Goal: Information Seeking & Learning: Learn about a topic

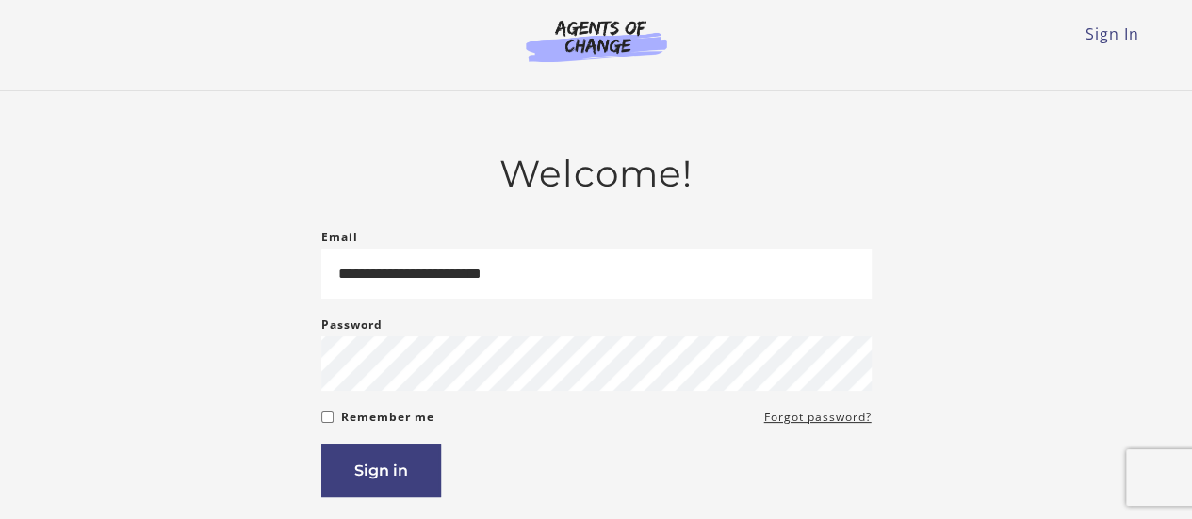
type input "**********"
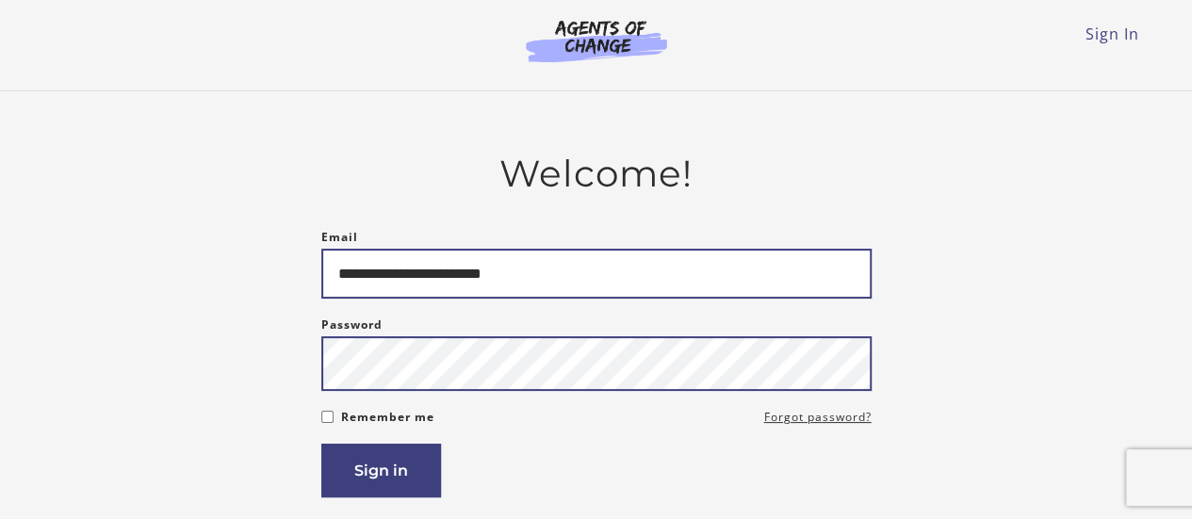
click at [321, 444] on button "Sign in" at bounding box center [381, 471] width 120 height 54
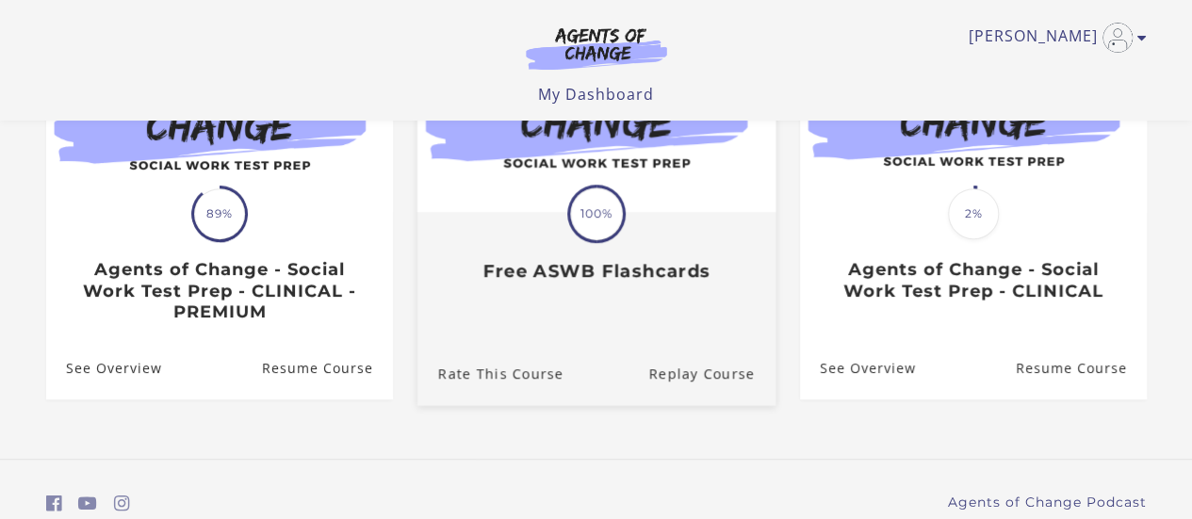
scroll to position [348, 0]
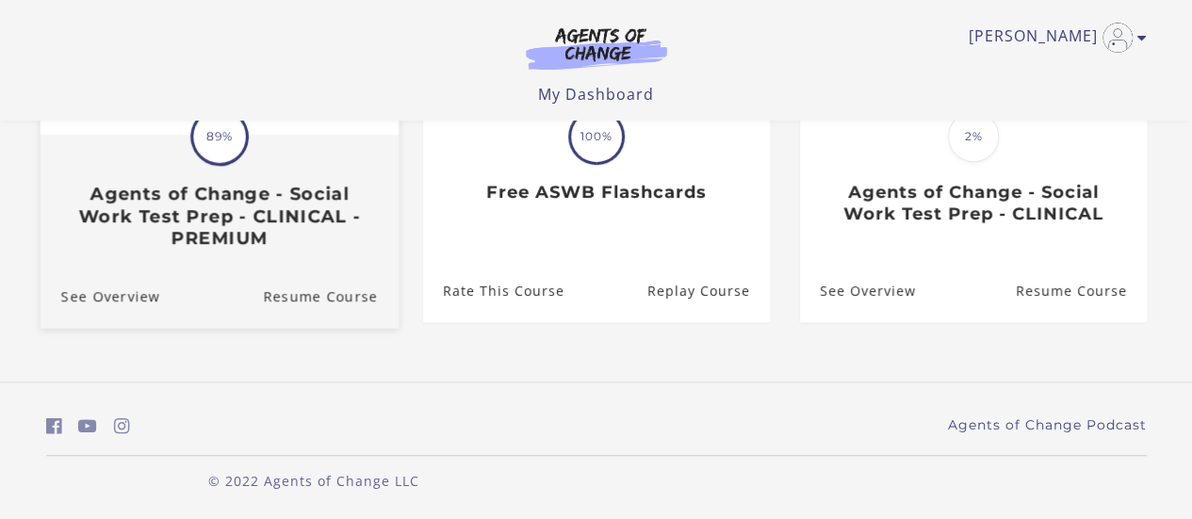
click at [239, 230] on h3 "Agents of Change - Social Work Test Prep - CLINICAL - PREMIUM" at bounding box center [218, 216] width 317 height 66
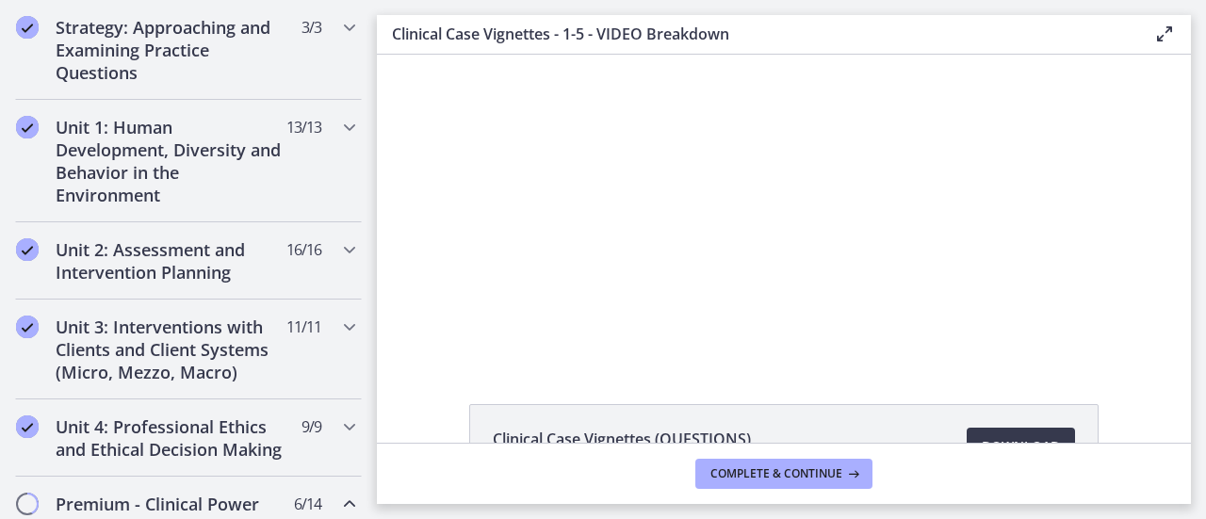
scroll to position [432, 0]
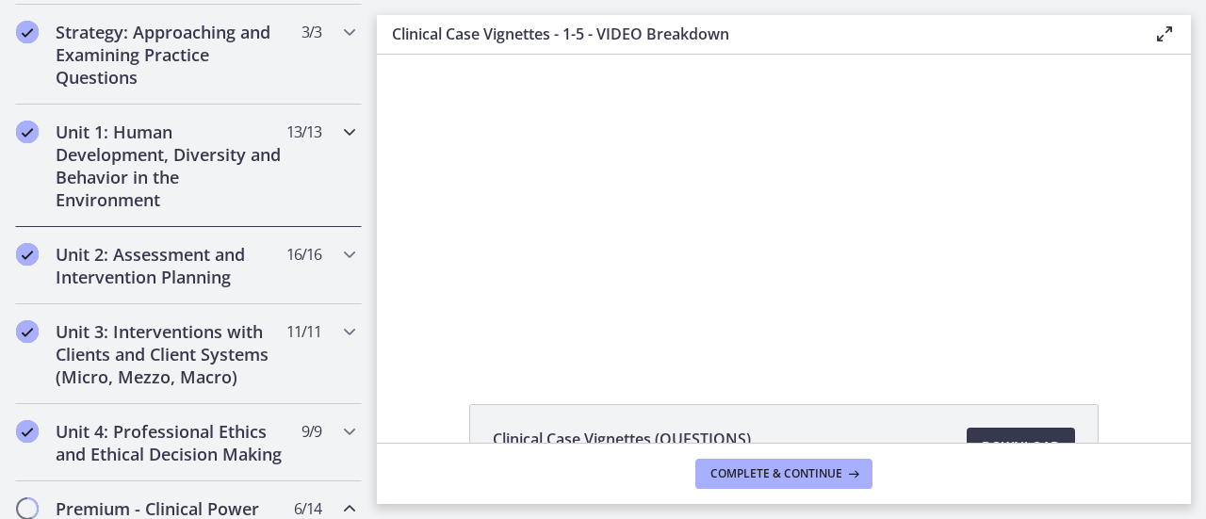
click at [297, 176] on div "Unit 1: Human Development, Diversity and Behavior in the Environment 13 / 13 Co…" at bounding box center [188, 166] width 347 height 123
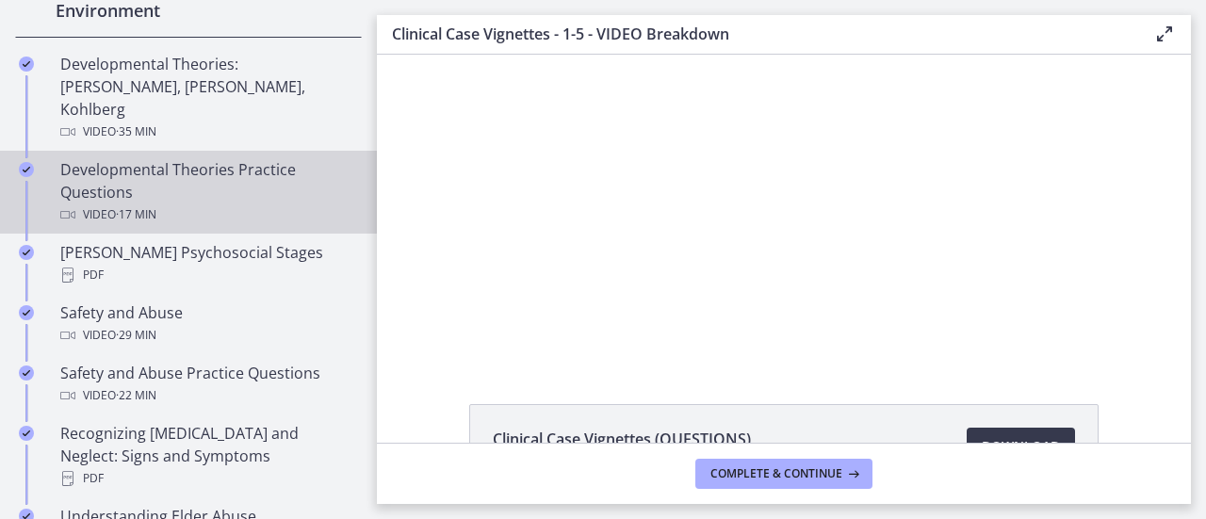
scroll to position [622, 0]
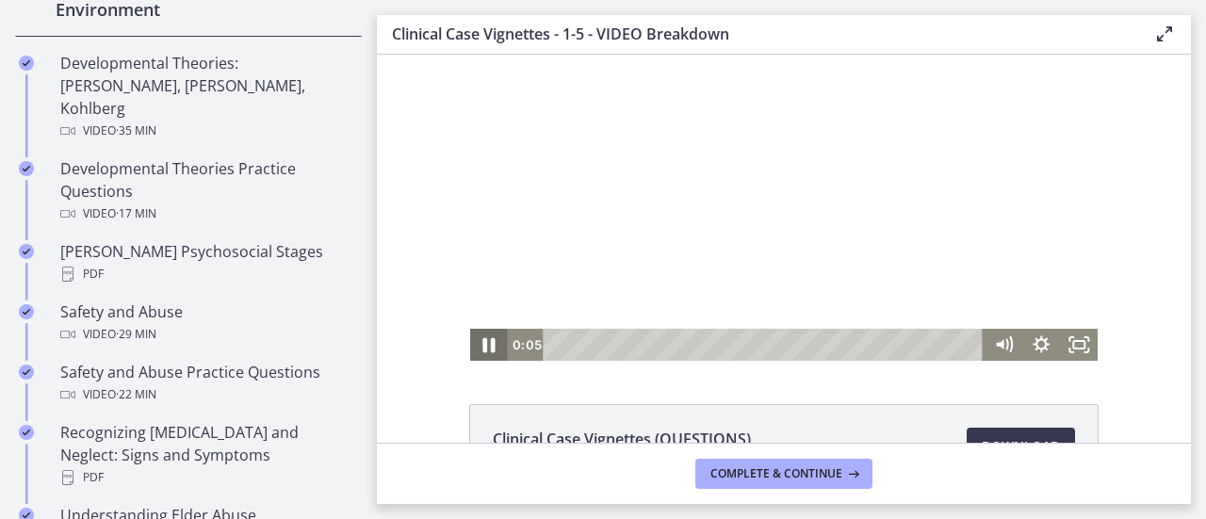
click at [483, 347] on icon "Pause" at bounding box center [489, 345] width 12 height 15
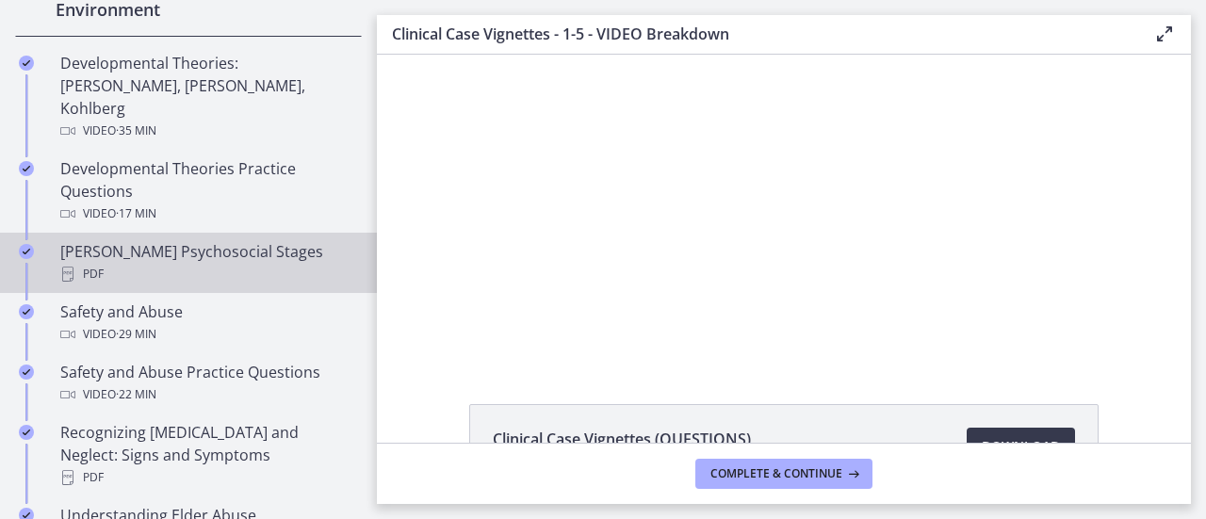
click at [141, 240] on div "Erikson's Psychosocial Stages PDF" at bounding box center [207, 262] width 294 height 45
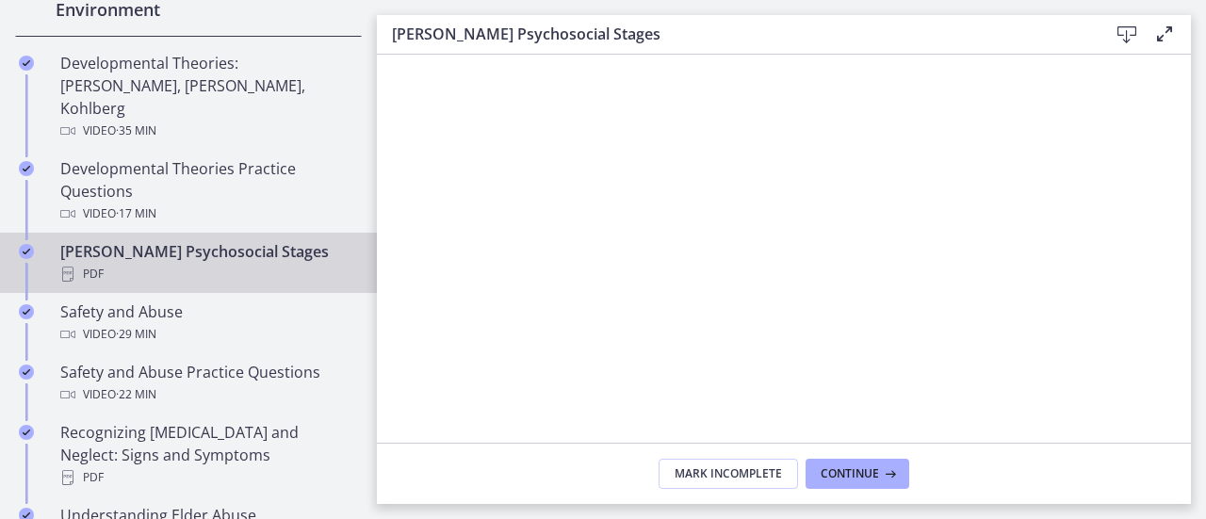
click at [1123, 27] on icon at bounding box center [1127, 35] width 23 height 23
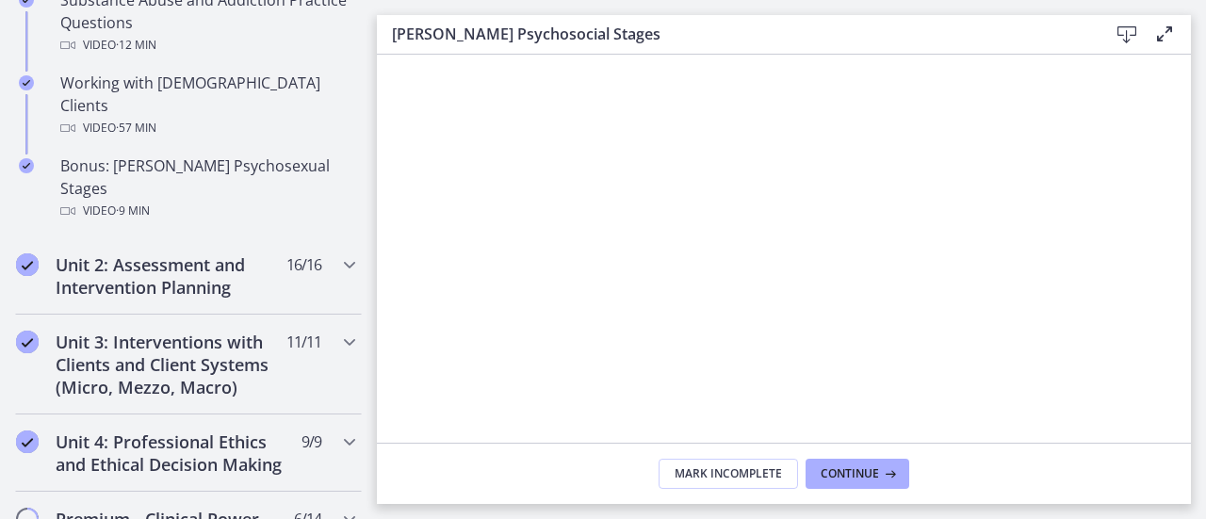
scroll to position [1380, 0]
click at [183, 253] on h2 "Unit 2: Assessment and Intervention Planning" at bounding box center [171, 275] width 230 height 45
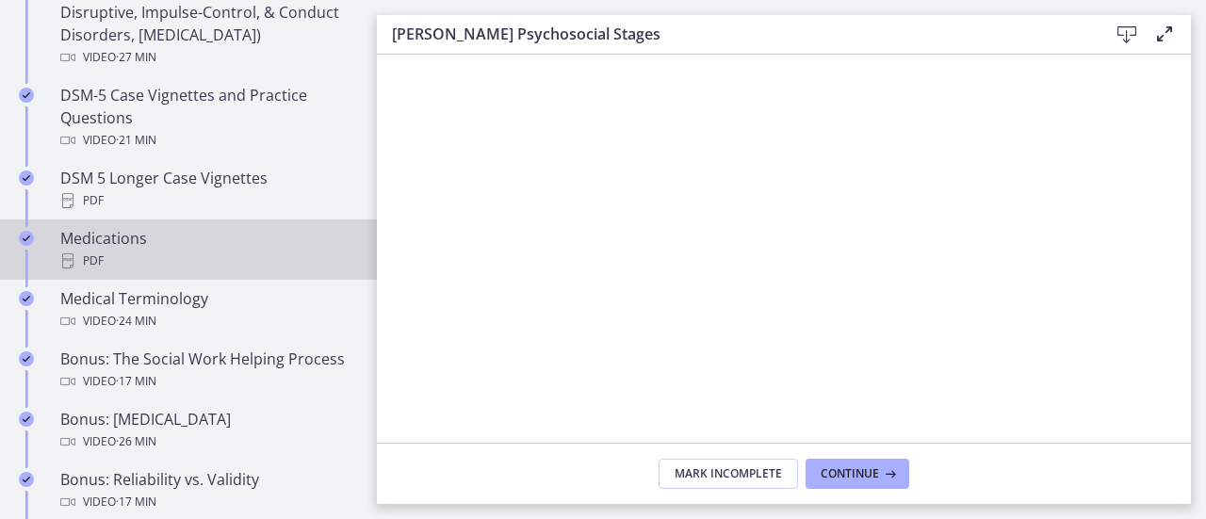
scroll to position [1294, 0]
click at [150, 238] on div "Medications PDF" at bounding box center [207, 248] width 294 height 45
click at [1120, 39] on icon at bounding box center [1127, 35] width 23 height 23
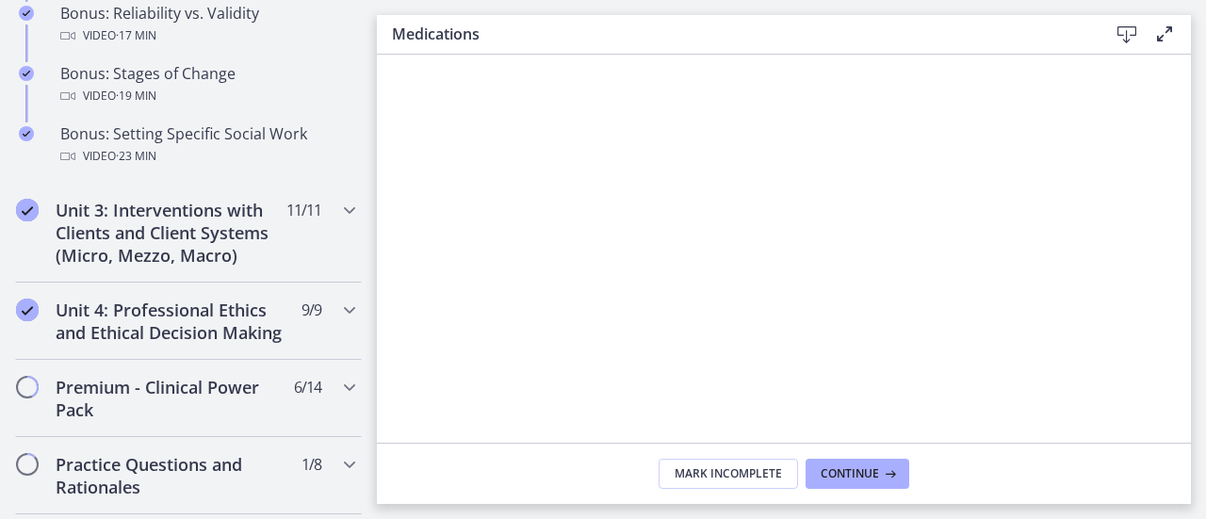
scroll to position [1763, 0]
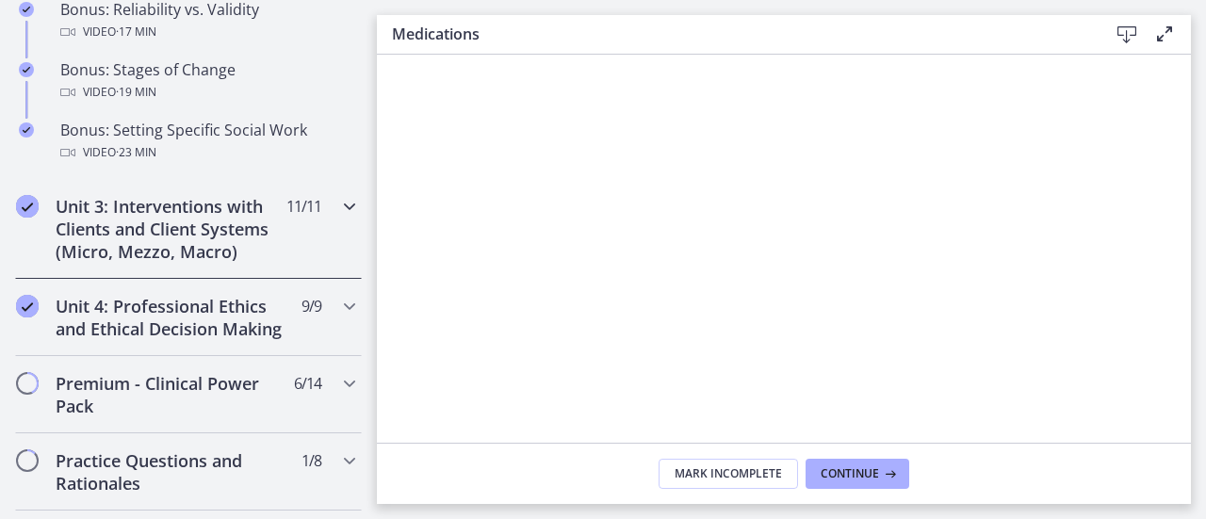
click at [218, 257] on h2 "Unit 3: Interventions with Clients and Client Systems (Micro, Mezzo, Macro)" at bounding box center [171, 229] width 230 height 68
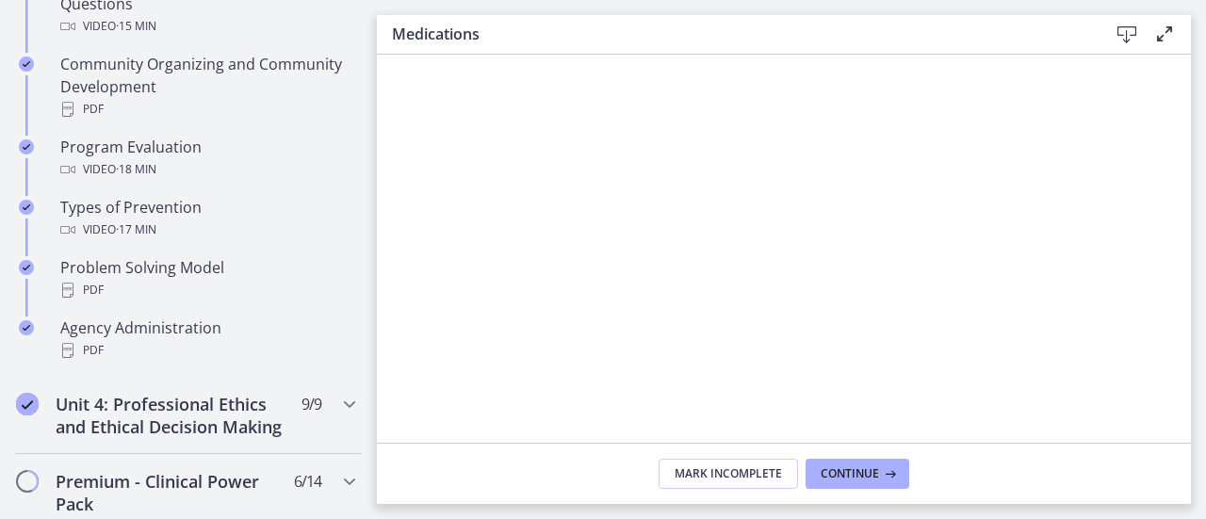
scroll to position [1184, 0]
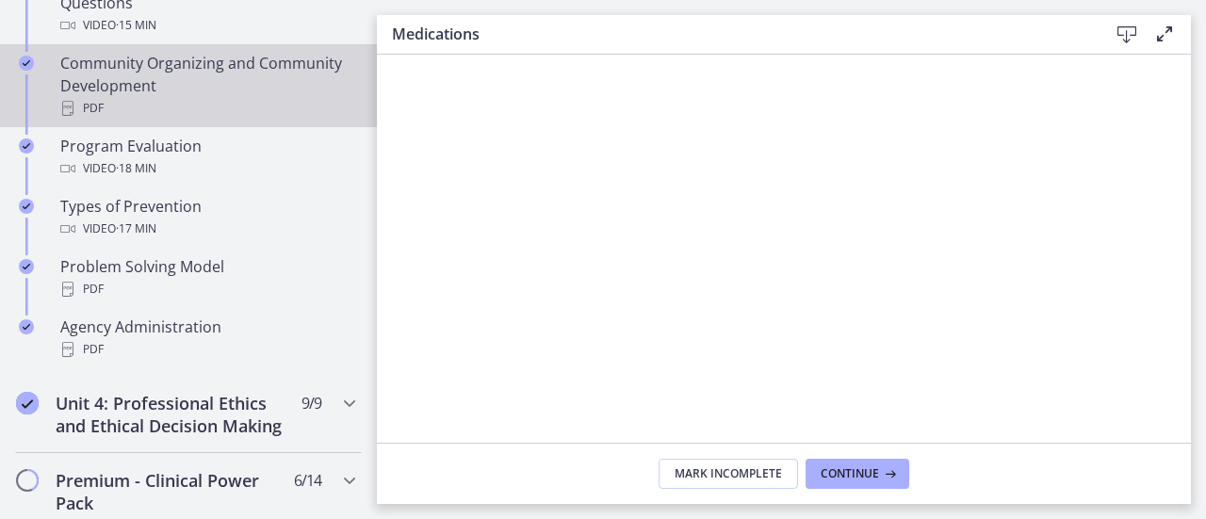
click at [188, 78] on div "Community Organizing and Community Development PDF" at bounding box center [207, 86] width 294 height 68
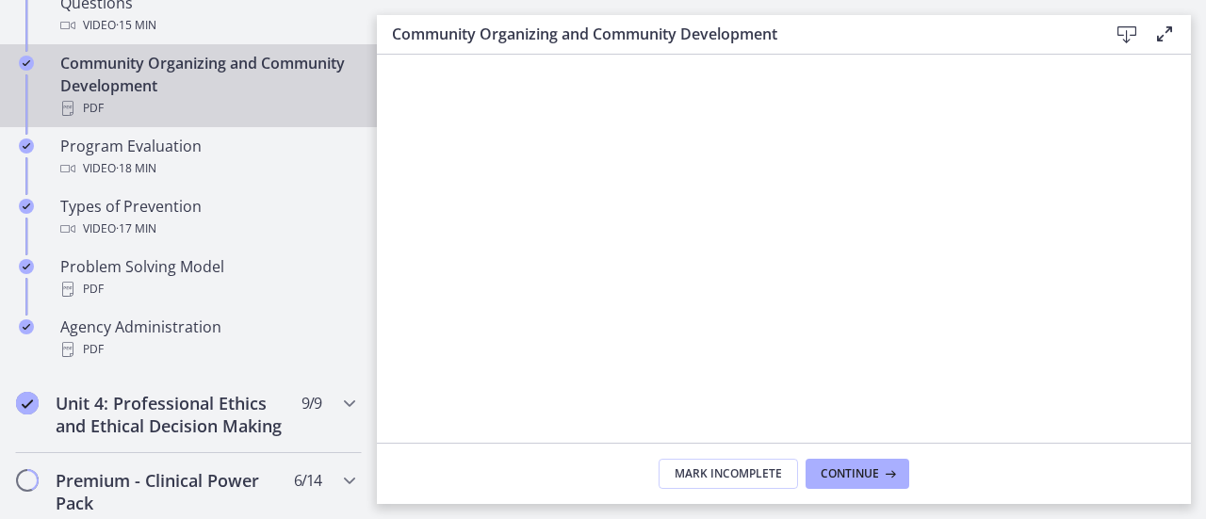
click at [1127, 42] on icon at bounding box center [1127, 35] width 23 height 23
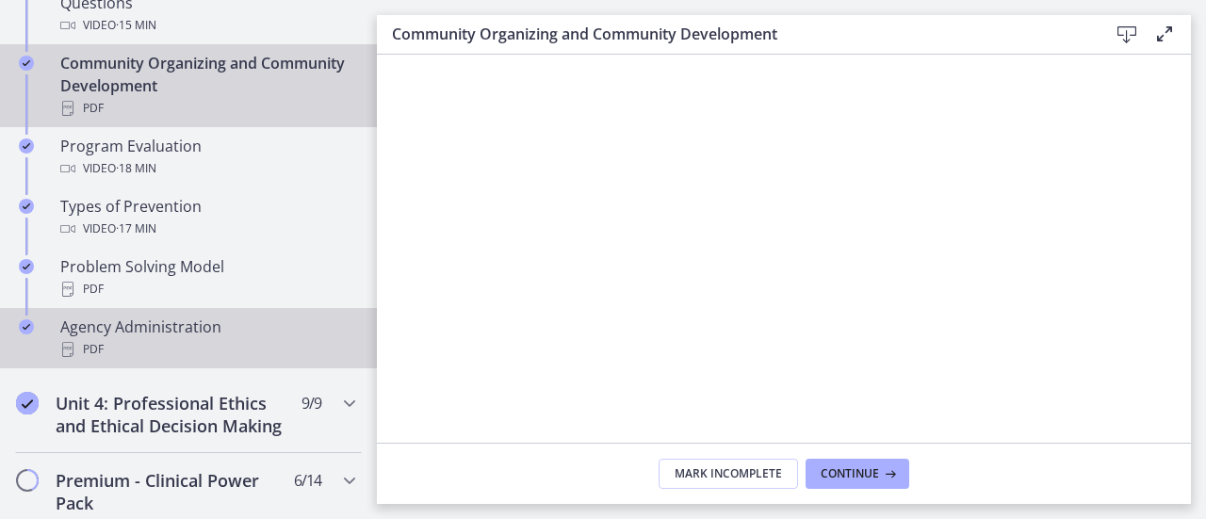
click at [168, 326] on div "Agency Administration PDF" at bounding box center [207, 338] width 294 height 45
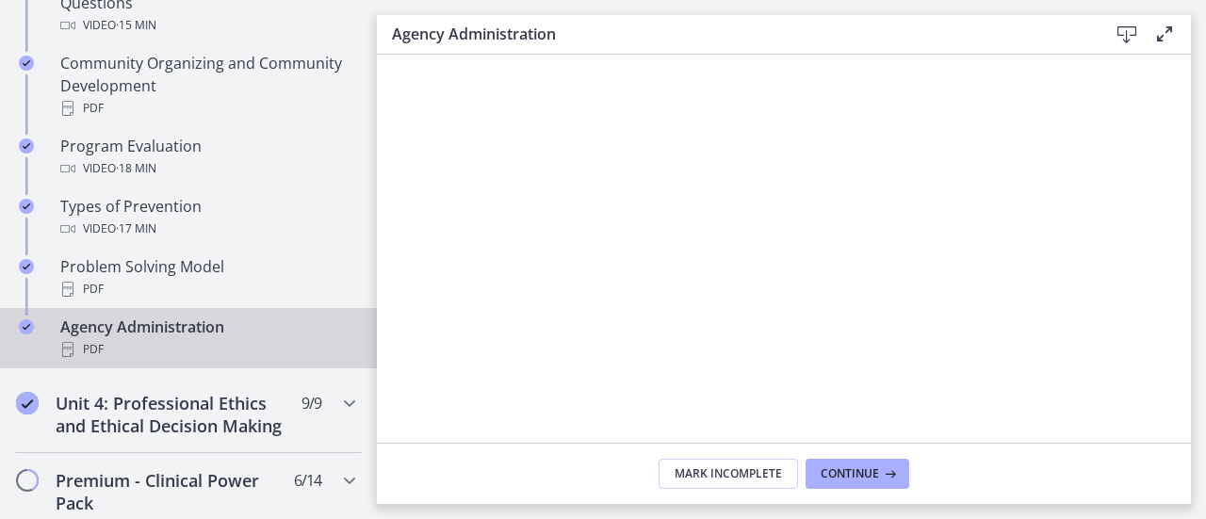
click at [1129, 27] on icon at bounding box center [1127, 35] width 23 height 23
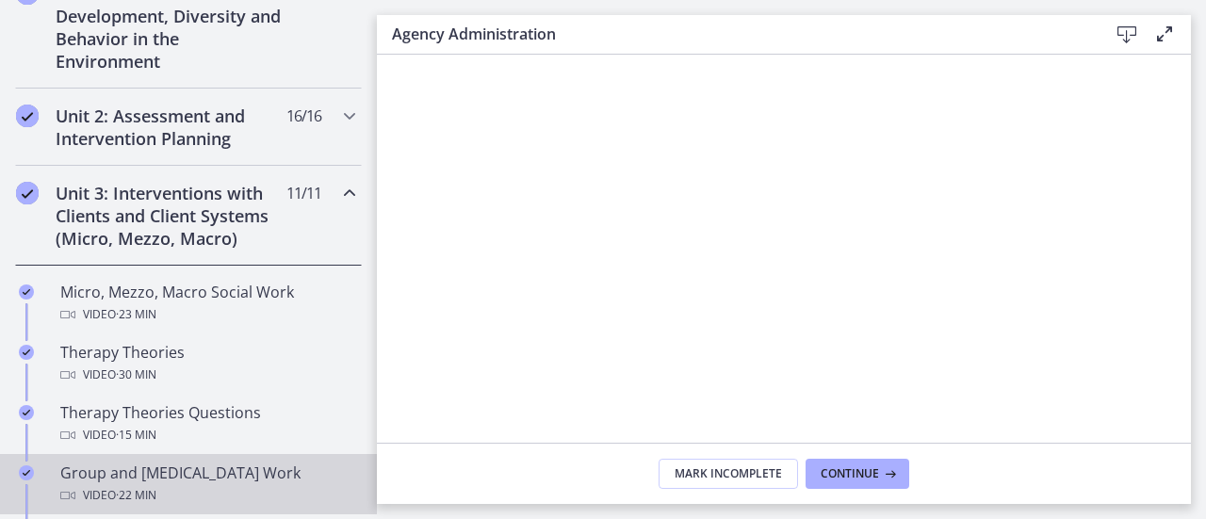
scroll to position [569, 0]
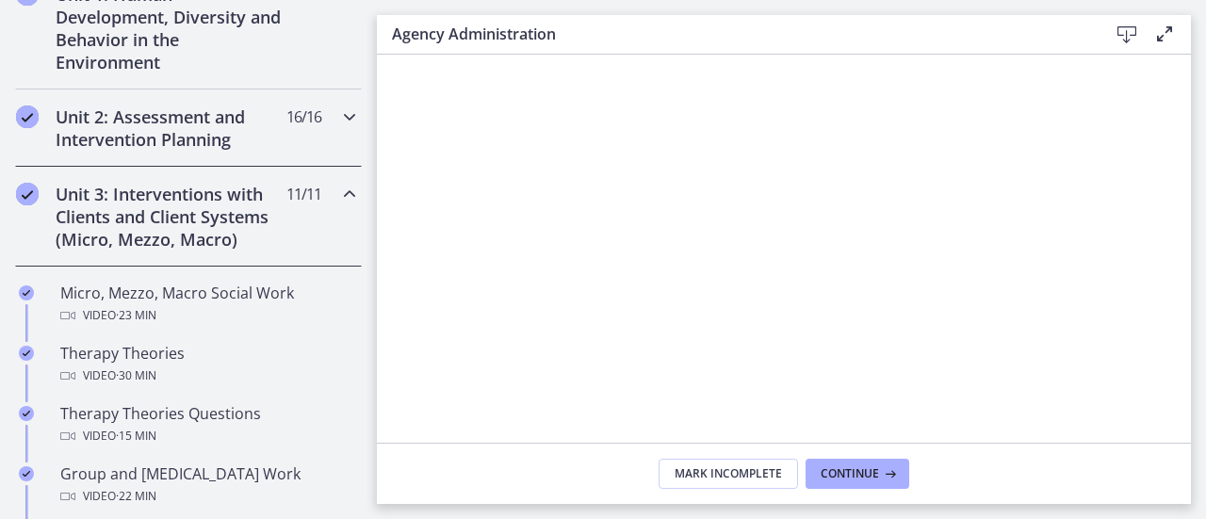
click at [179, 126] on h2 "Unit 2: Assessment and Intervention Planning" at bounding box center [171, 128] width 230 height 45
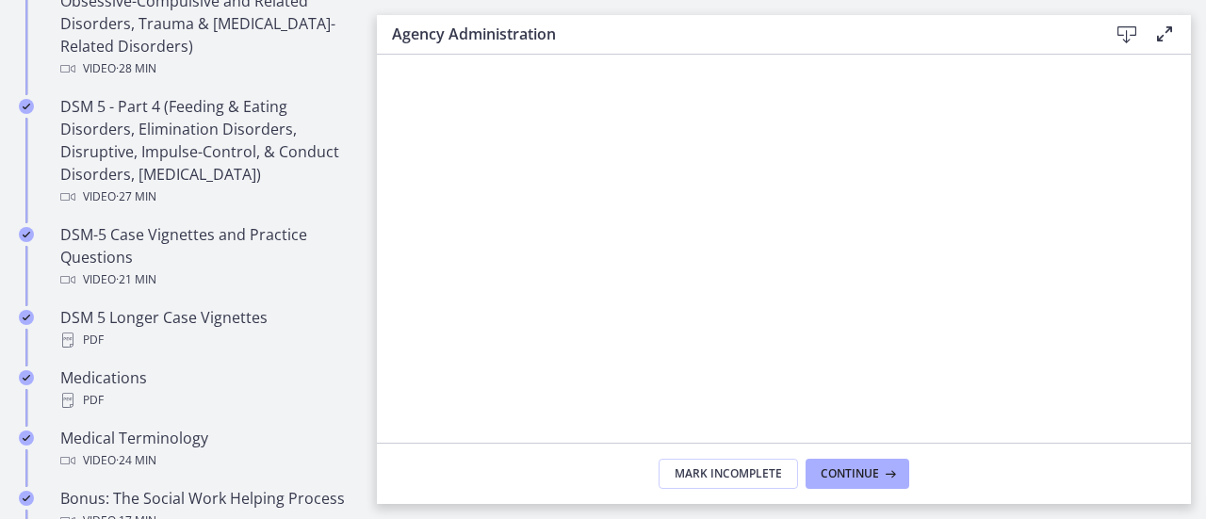
scroll to position [1158, 0]
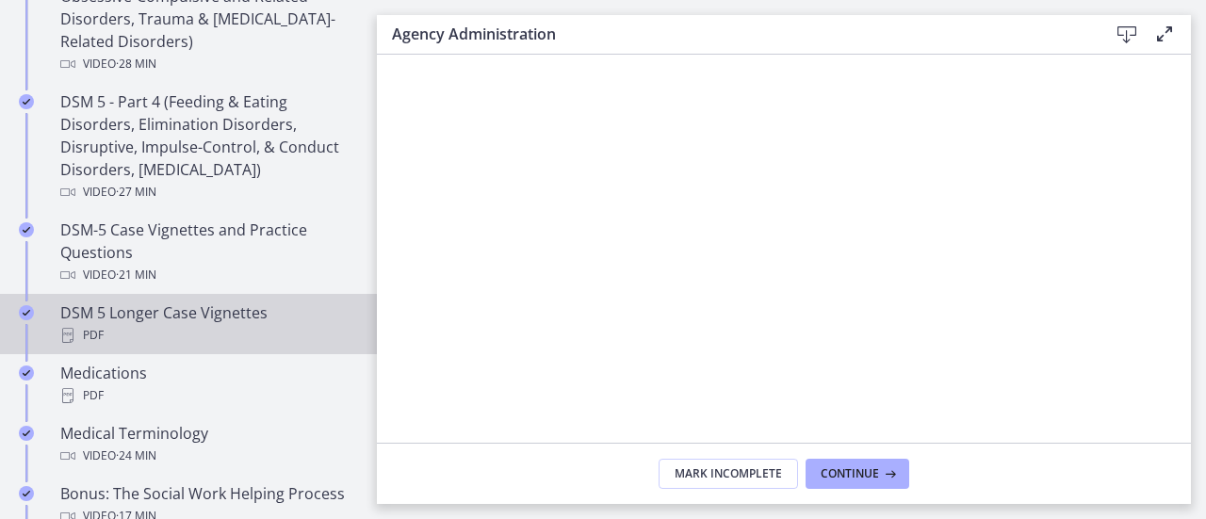
click at [190, 313] on div "DSM 5 Longer Case Vignettes PDF" at bounding box center [207, 324] width 294 height 45
click at [1120, 22] on div "DSM 5 Longer Case Vignettes Download Enable fullscreen" at bounding box center [784, 35] width 814 height 40
click at [1120, 31] on icon at bounding box center [1127, 35] width 23 height 23
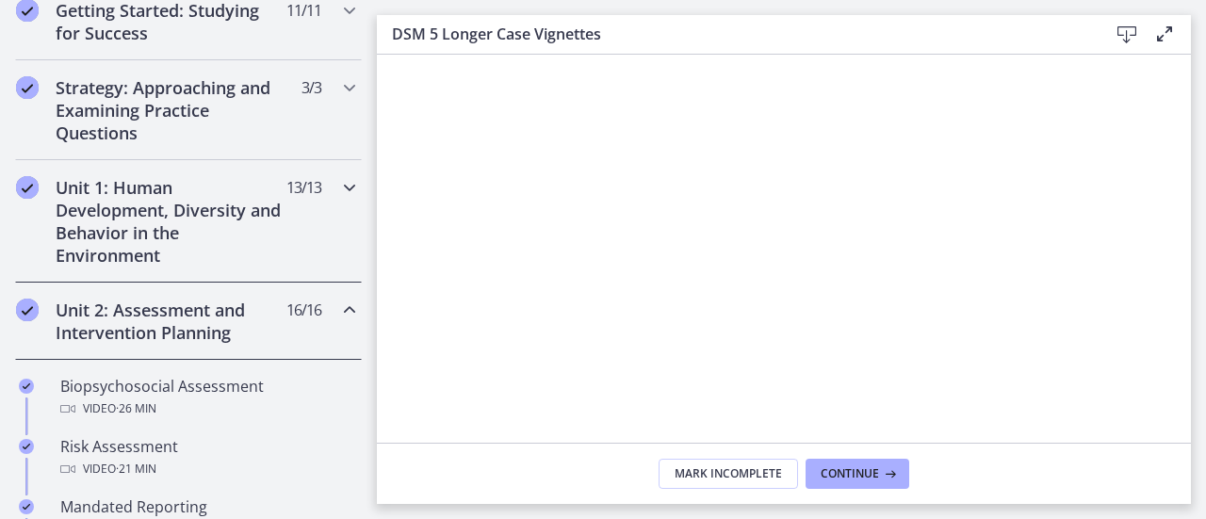
scroll to position [386, 0]
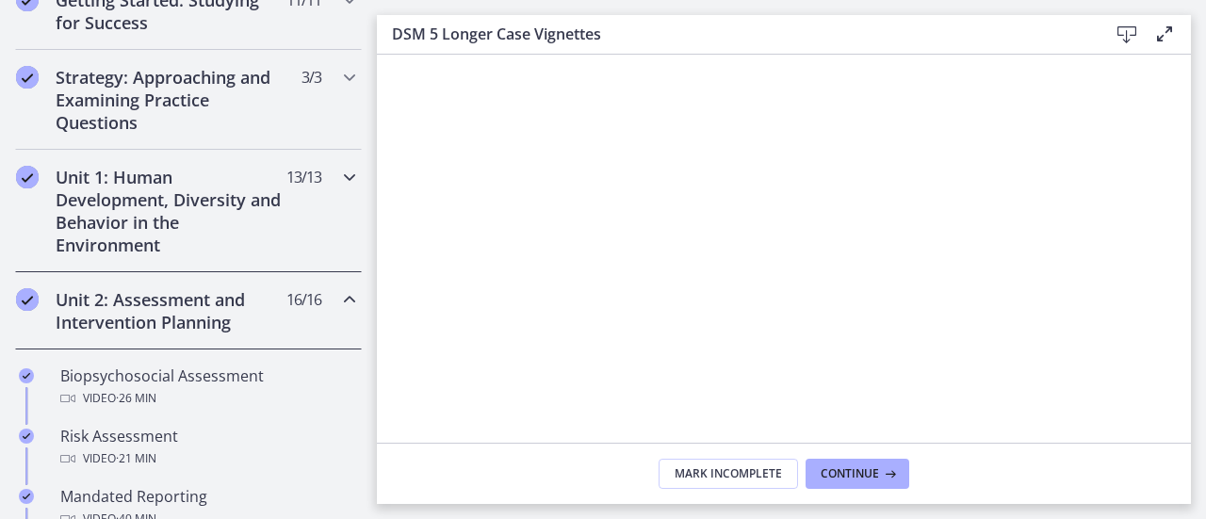
click at [148, 157] on div "Unit 1: Human Development, Diversity and Behavior in the Environment 13 / 13 Co…" at bounding box center [188, 211] width 347 height 123
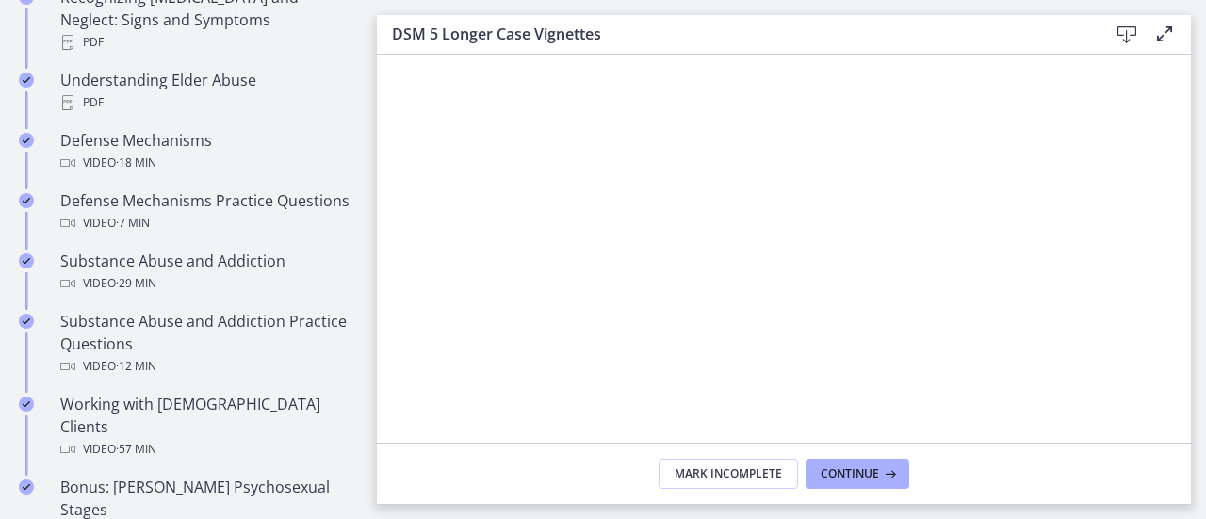
scroll to position [1062, 0]
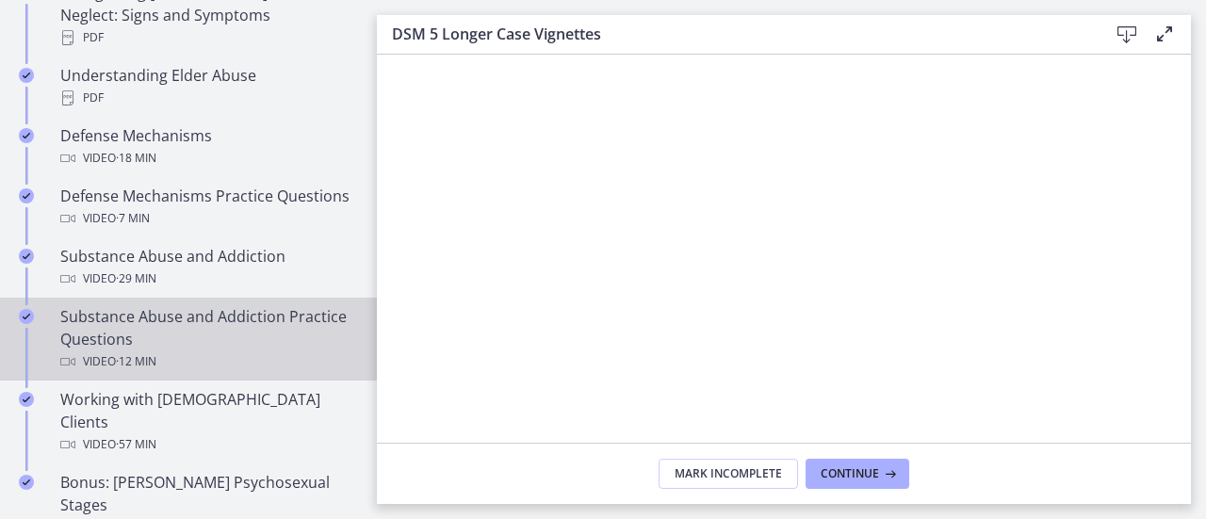
click at [158, 321] on div "Substance Abuse and Addiction Practice Questions Video · 12 min" at bounding box center [207, 339] width 294 height 68
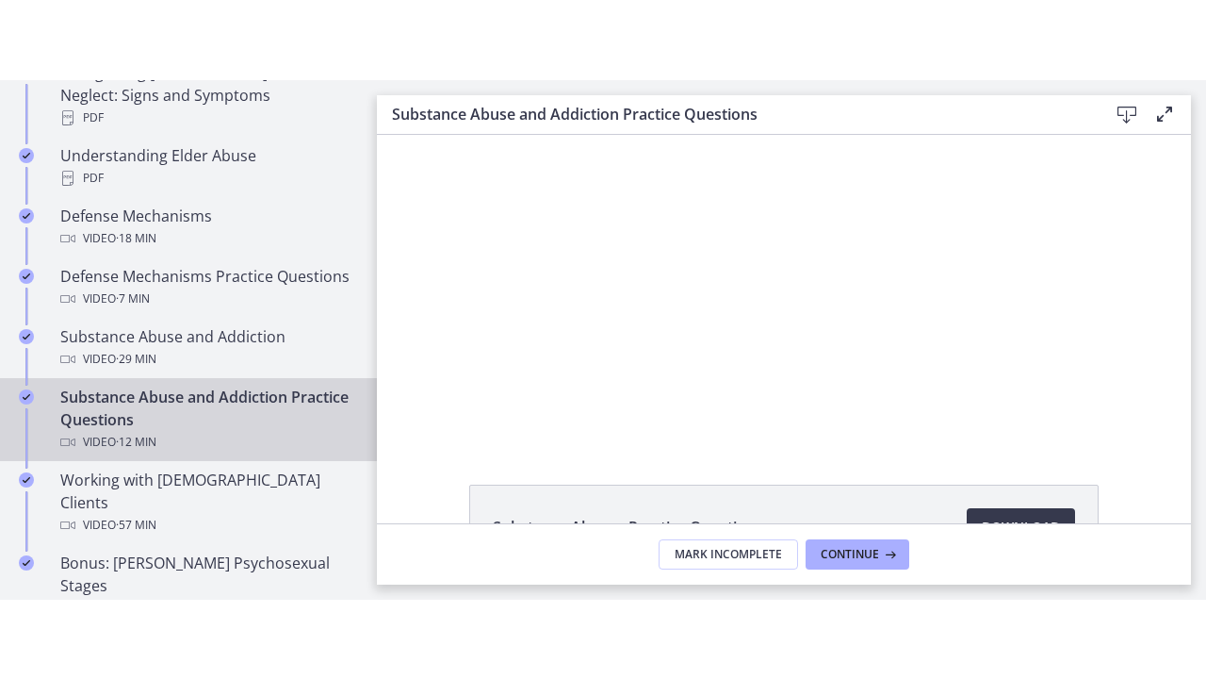
scroll to position [63, 0]
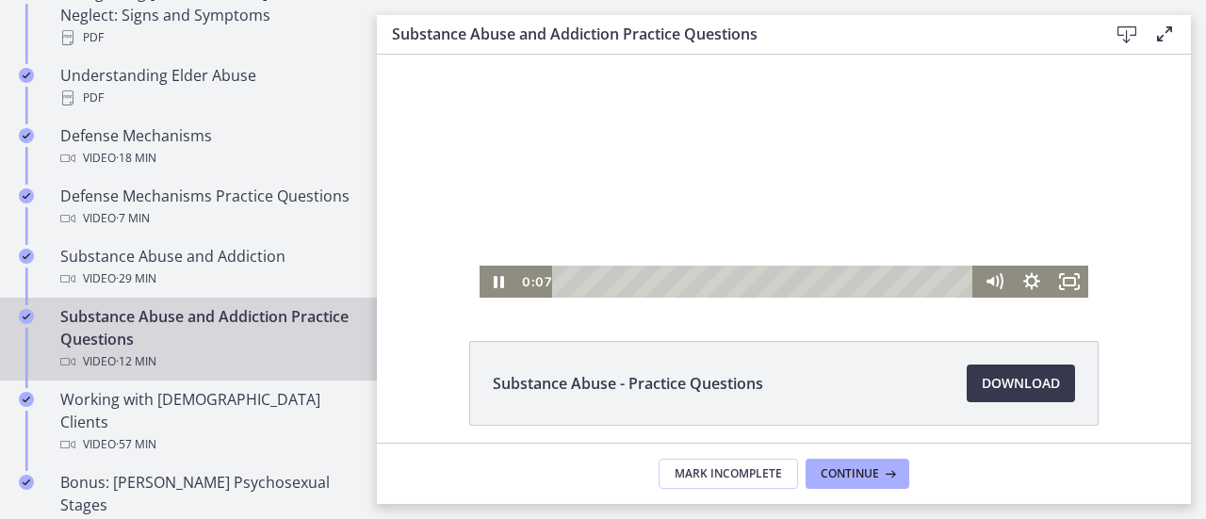
click at [516, 192] on div at bounding box center [784, 145] width 609 height 306
drag, startPoint x: 1080, startPoint y: 277, endPoint x: 1457, endPoint y: 383, distance: 391.5
click at [1080, 277] on icon "Fullscreen" at bounding box center [1070, 282] width 38 height 32
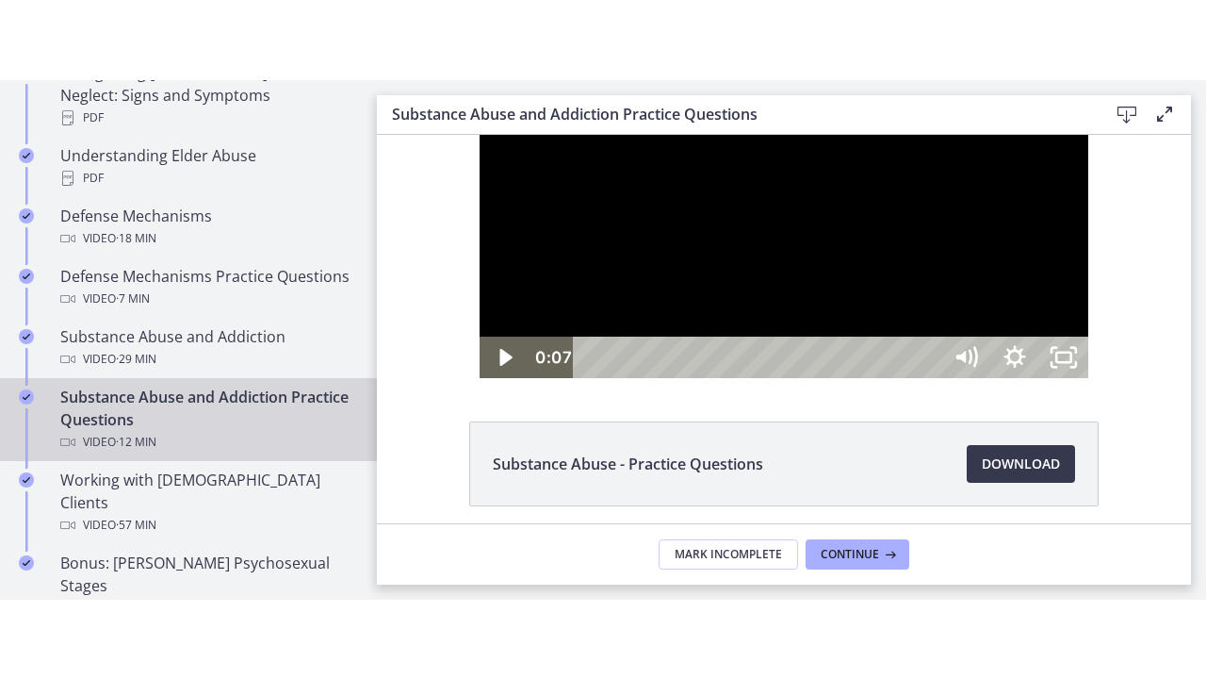
scroll to position [0, 0]
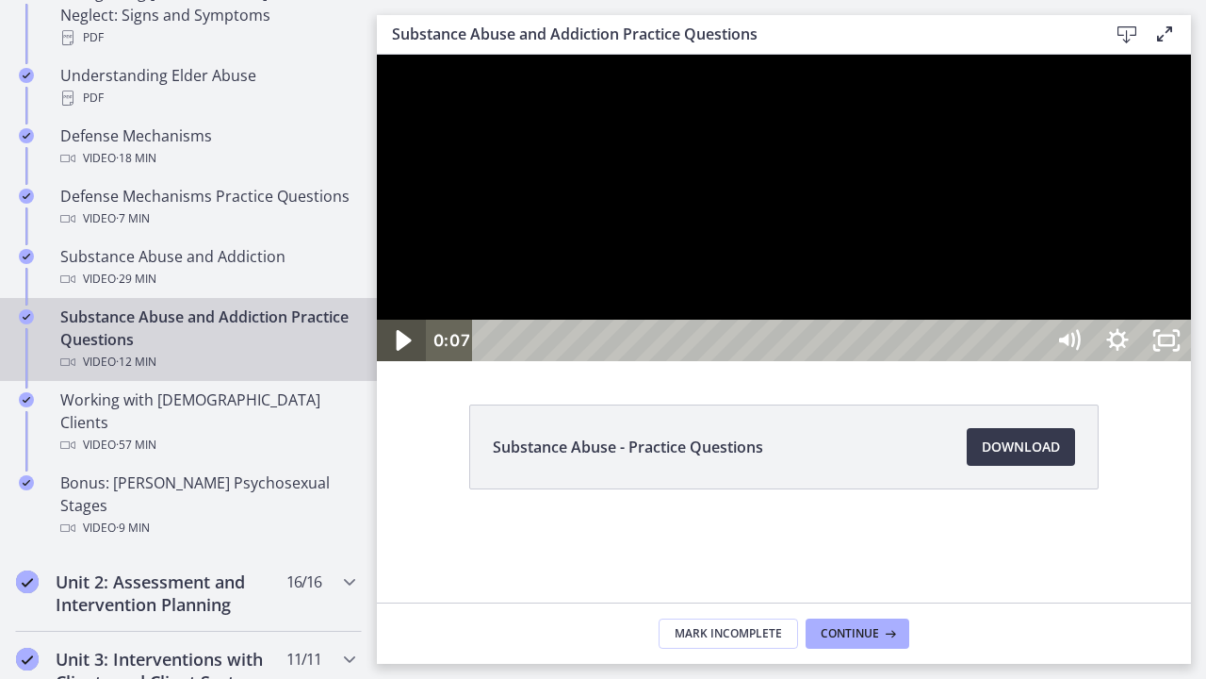
click at [396, 366] on icon "Play Video" at bounding box center [403, 341] width 58 height 50
click at [1142, 361] on icon "Show settings menu" at bounding box center [1117, 339] width 49 height 41
click at [1118, 278] on span "Speed" at bounding box center [1087, 257] width 61 height 41
click at [1191, 155] on label "1.25x" at bounding box center [1117, 132] width 147 height 43
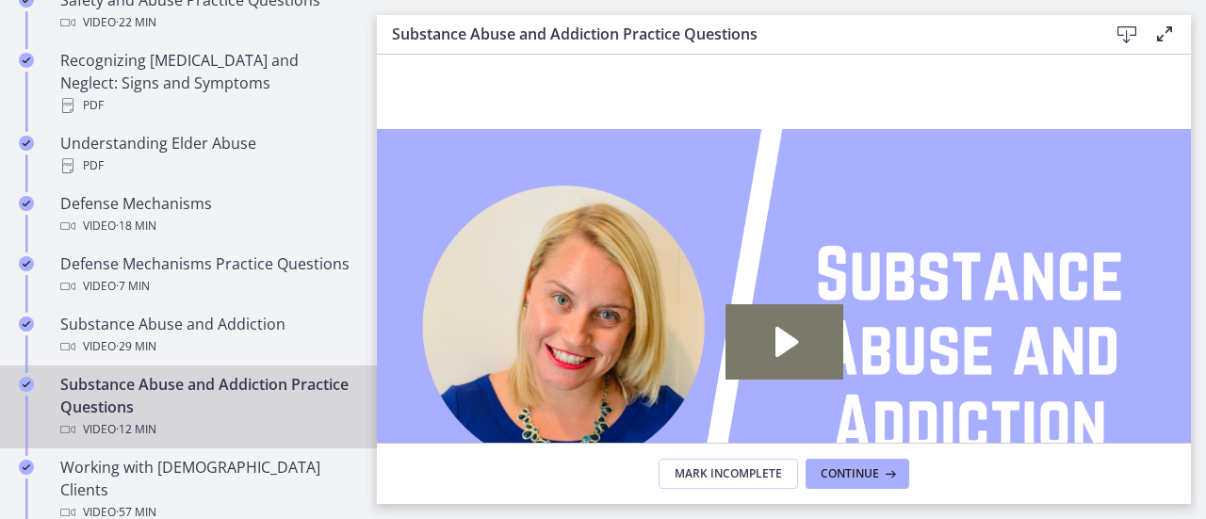
scroll to position [906, 0]
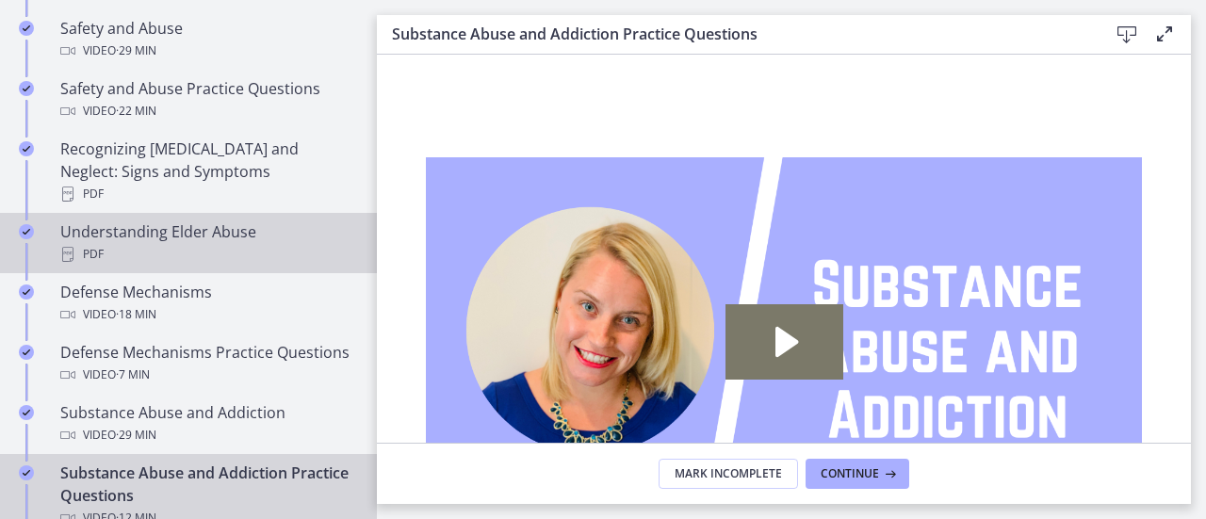
click at [143, 221] on div "Understanding Elder Abuse PDF" at bounding box center [207, 243] width 294 height 45
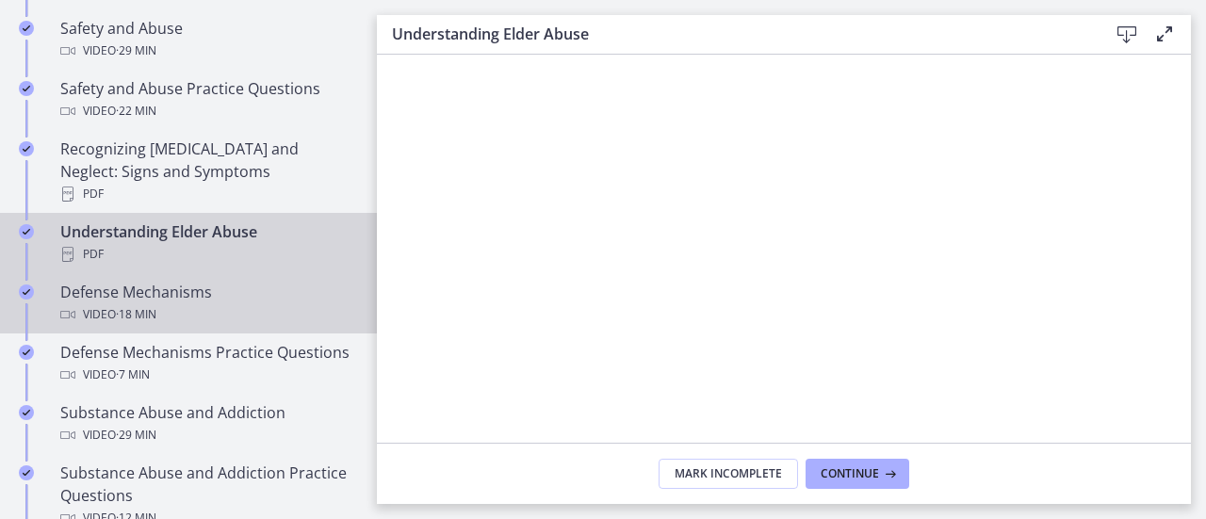
click at [188, 281] on div "Defense Mechanisms Video · 18 min" at bounding box center [207, 303] width 294 height 45
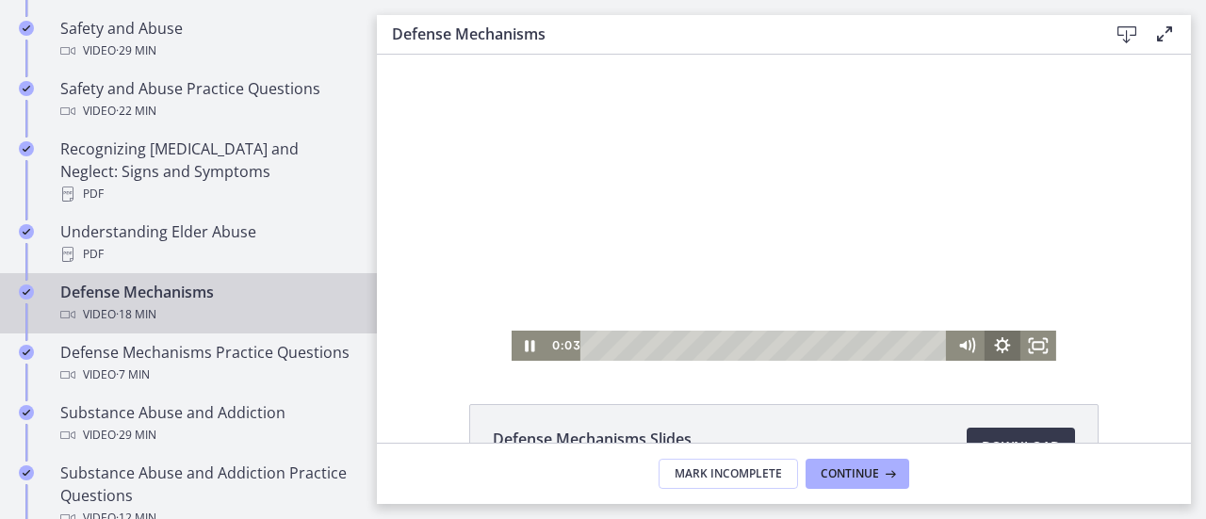
click at [999, 352] on icon "Show settings menu" at bounding box center [1003, 346] width 36 height 30
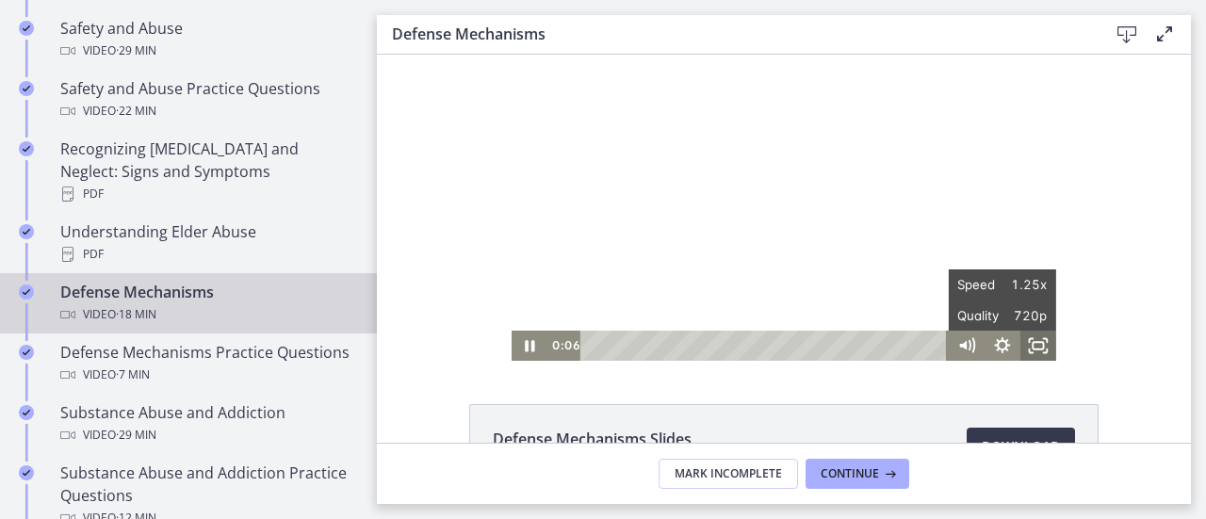
click at [1033, 346] on rect "Fullscreen" at bounding box center [1038, 346] width 10 height 8
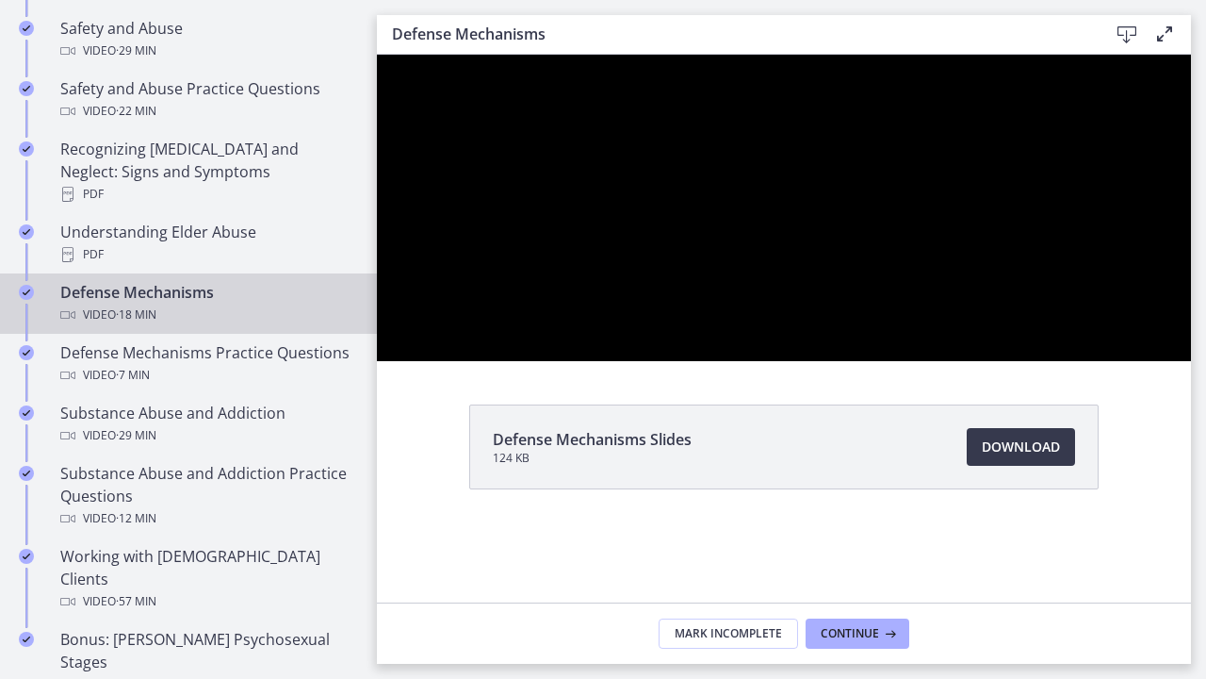
click at [1183, 361] on div at bounding box center [784, 208] width 814 height 306
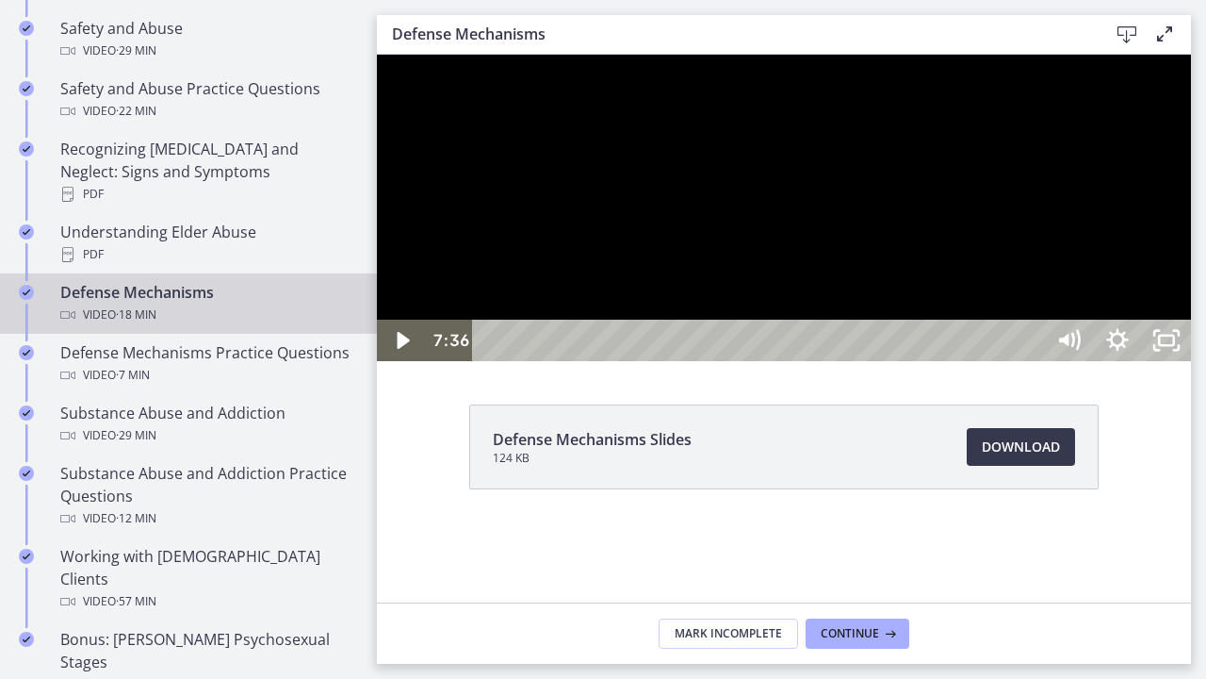
click at [377, 55] on button "Play Video: ctgmo8leb9sc72ose380.mp4" at bounding box center [377, 55] width 1 height 1
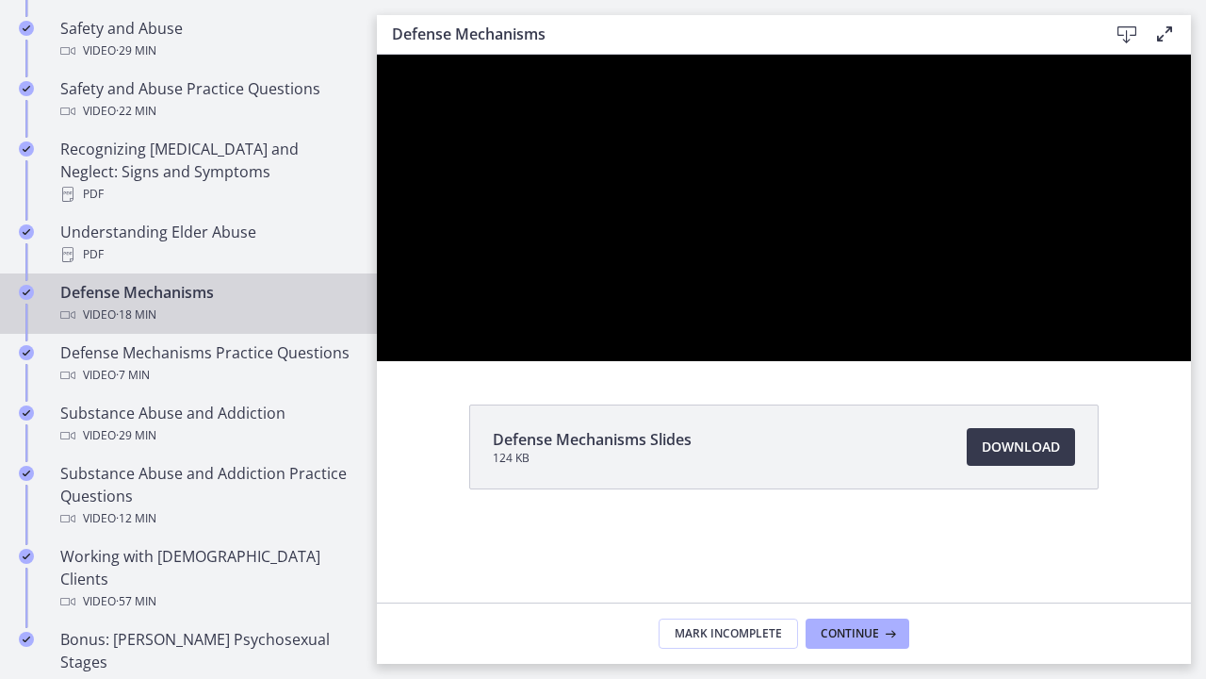
click at [1191, 361] on div at bounding box center [784, 208] width 814 height 306
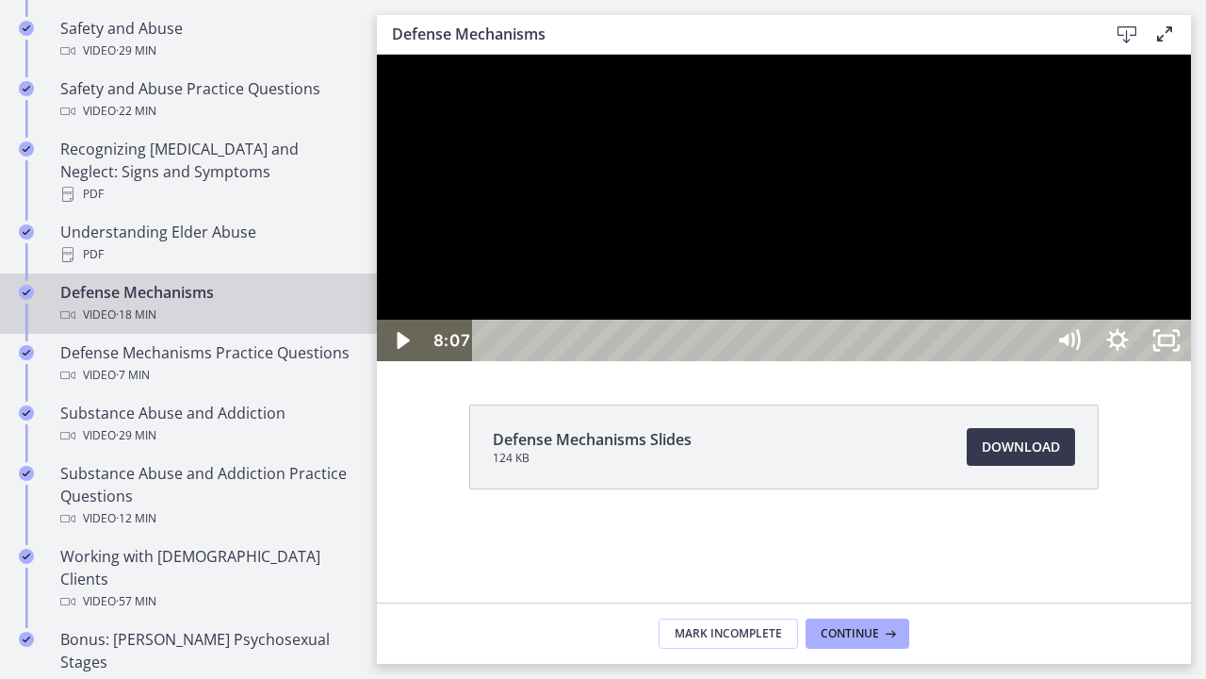
click at [1191, 361] on div at bounding box center [784, 208] width 814 height 306
click at [403, 361] on icon "Pause" at bounding box center [401, 339] width 49 height 41
click at [377, 319] on button "Play Video" at bounding box center [401, 339] width 49 height 41
click at [377, 319] on button "Pause" at bounding box center [401, 339] width 49 height 41
click at [377, 319] on button "Play Video" at bounding box center [401, 339] width 49 height 41
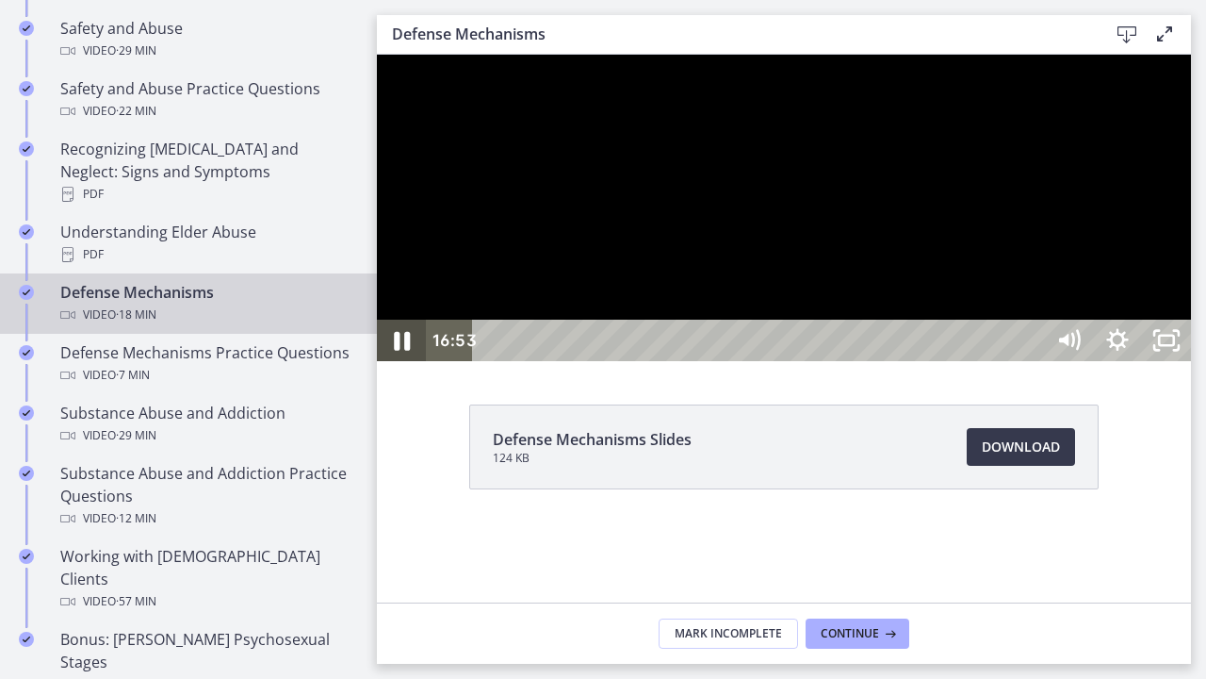
click at [403, 366] on icon "Pause" at bounding box center [401, 341] width 58 height 50
click at [377, 319] on button "Play Video" at bounding box center [401, 339] width 49 height 41
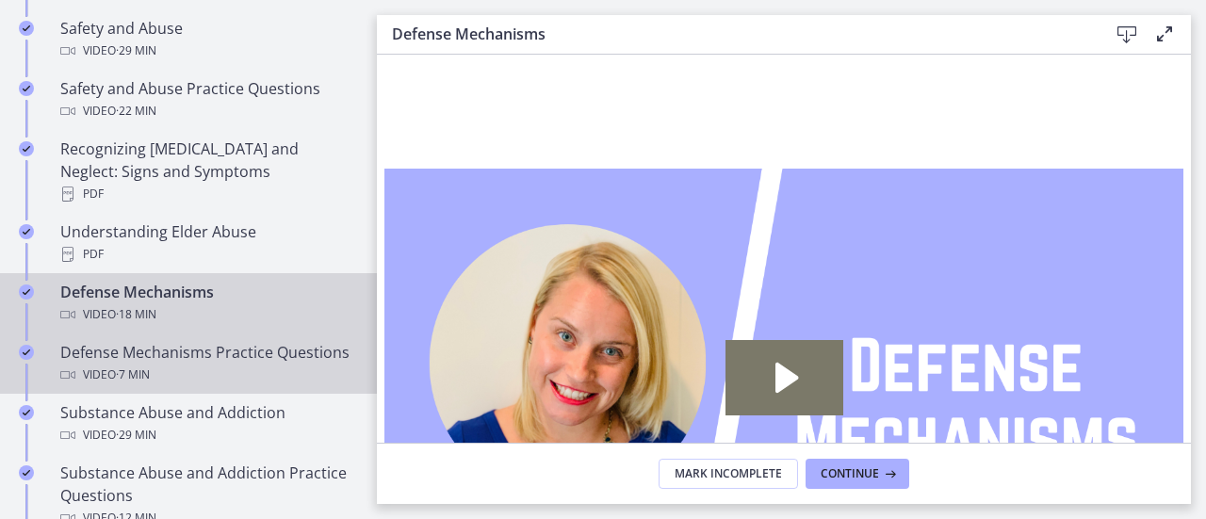
click at [203, 357] on div "Defense Mechanisms Practice Questions Video · 7 min" at bounding box center [207, 363] width 294 height 45
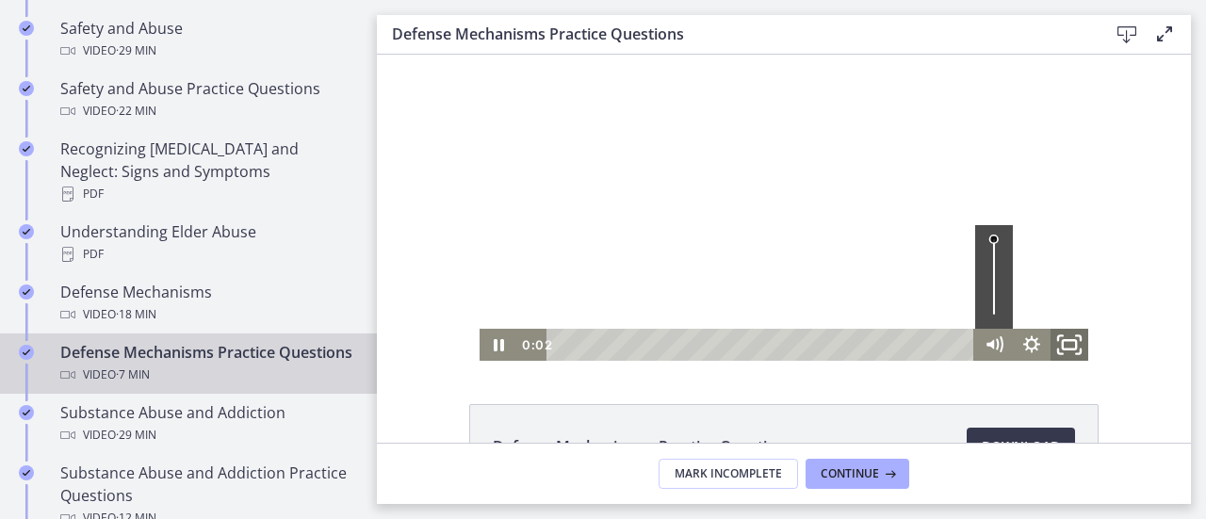
click at [1057, 343] on icon "Fullscreen" at bounding box center [1069, 345] width 45 height 39
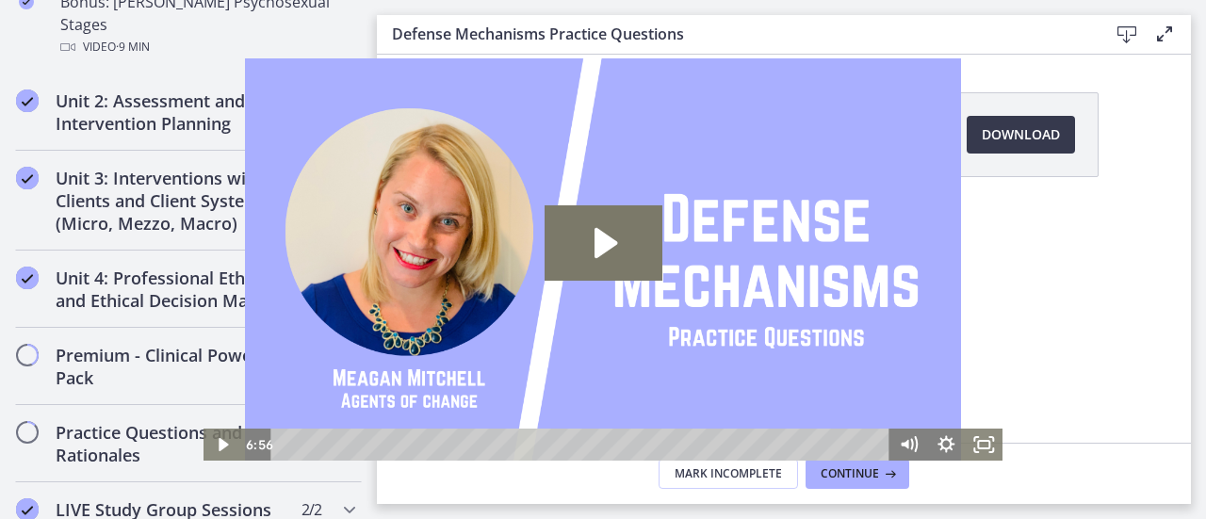
scroll to position [1544, 0]
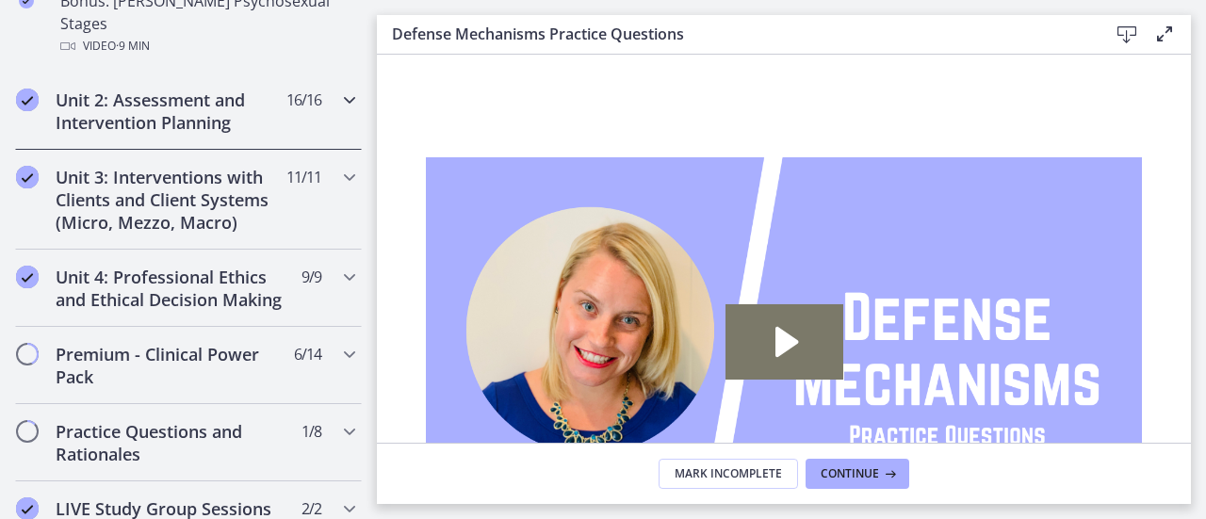
click at [215, 89] on h2 "Unit 2: Assessment and Intervention Planning" at bounding box center [171, 111] width 230 height 45
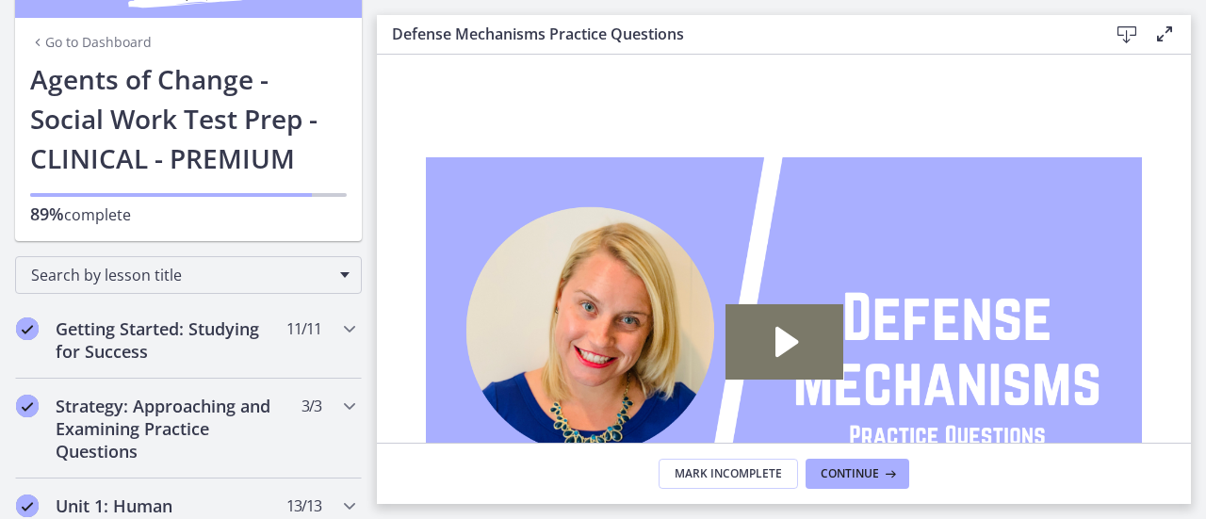
scroll to position [0, 0]
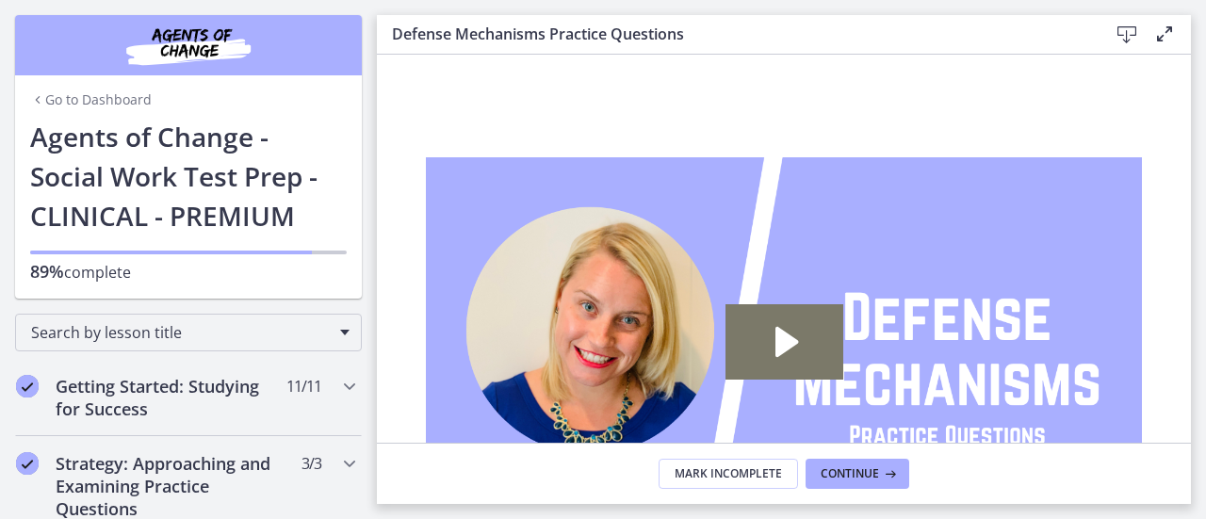
click at [40, 96] on link "Go to Dashboard" at bounding box center [91, 99] width 122 height 19
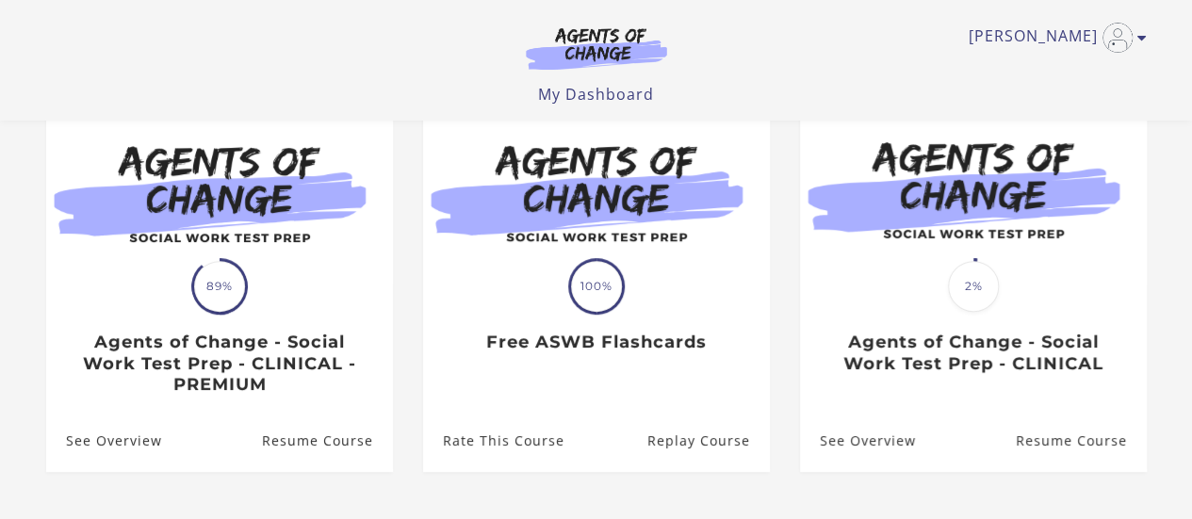
scroll to position [260, 0]
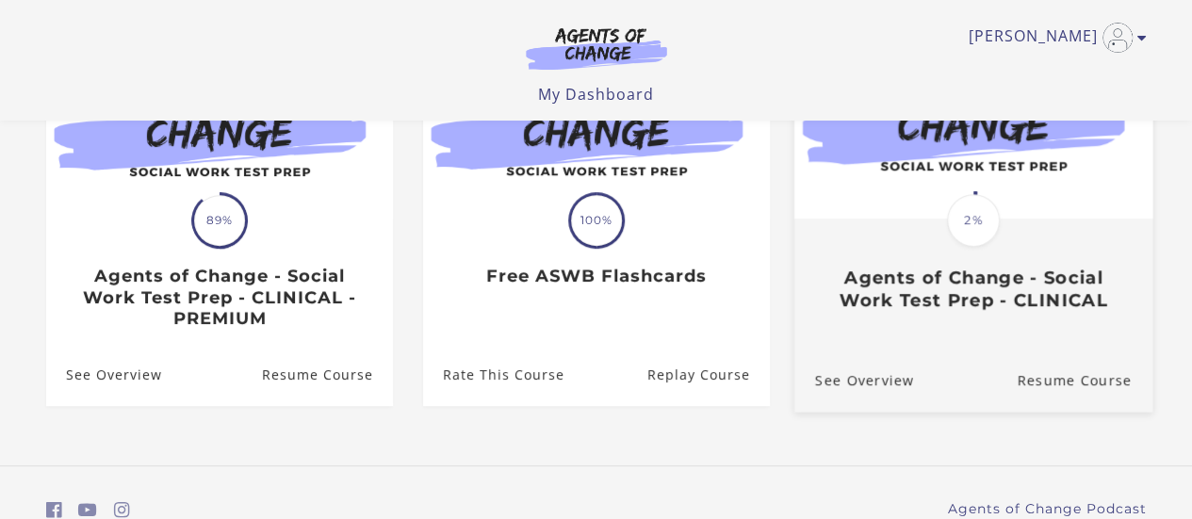
click at [1013, 279] on h3 "Agents of Change - Social Work Test Prep - CLINICAL" at bounding box center [972, 288] width 317 height 43
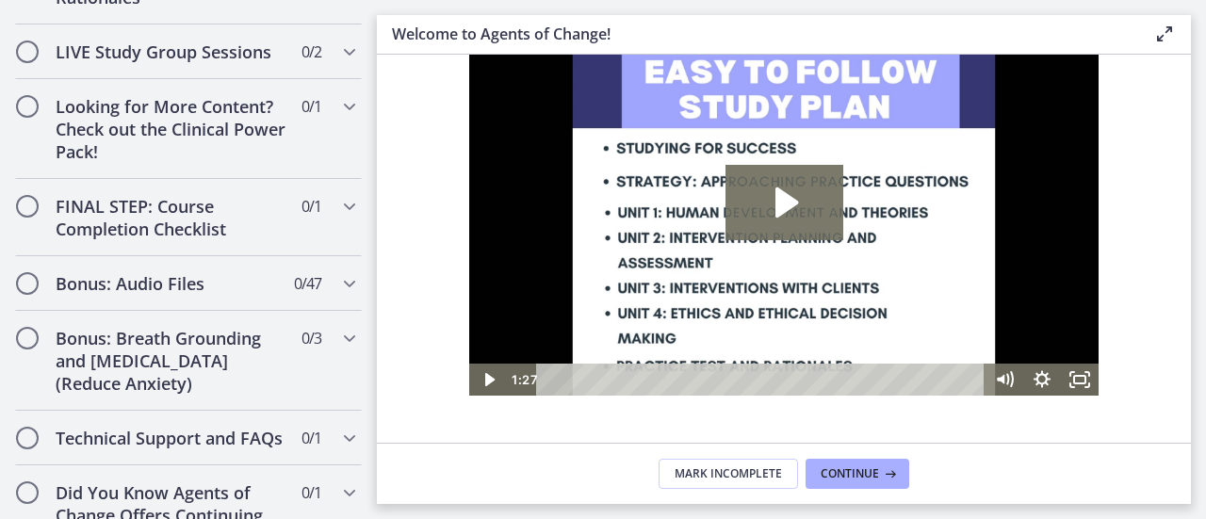
scroll to position [1710, 0]
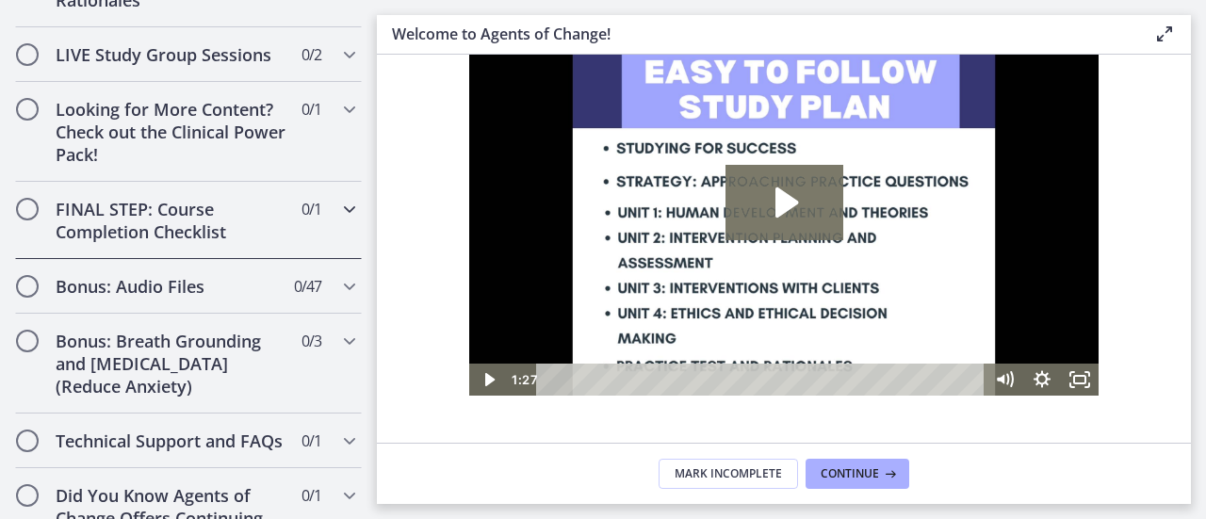
click at [183, 231] on h2 "FINAL STEP: Course Completion Checklist" at bounding box center [171, 220] width 230 height 45
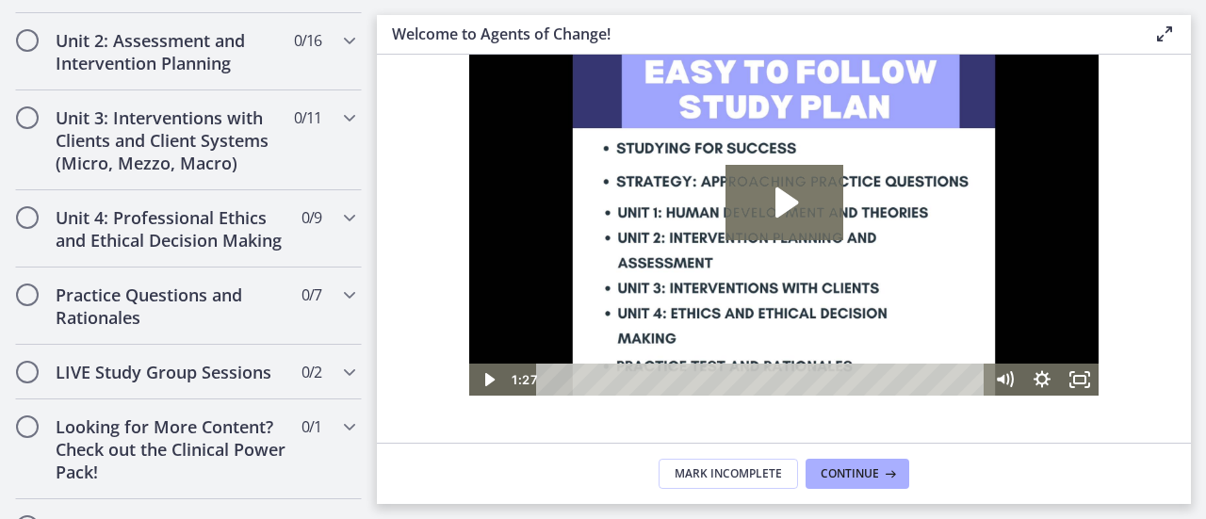
scroll to position [647, 0]
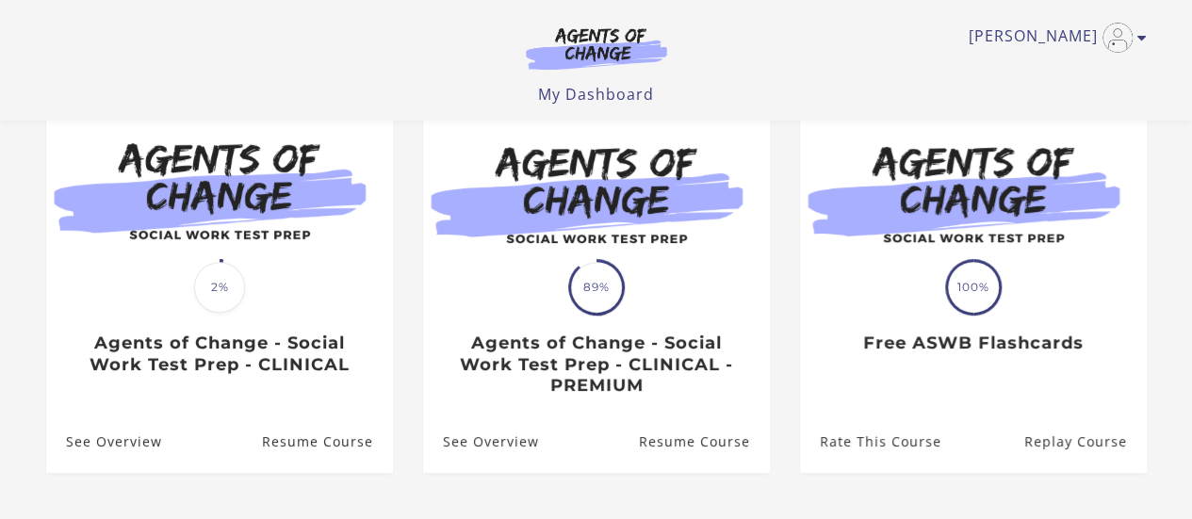
scroll to position [214, 0]
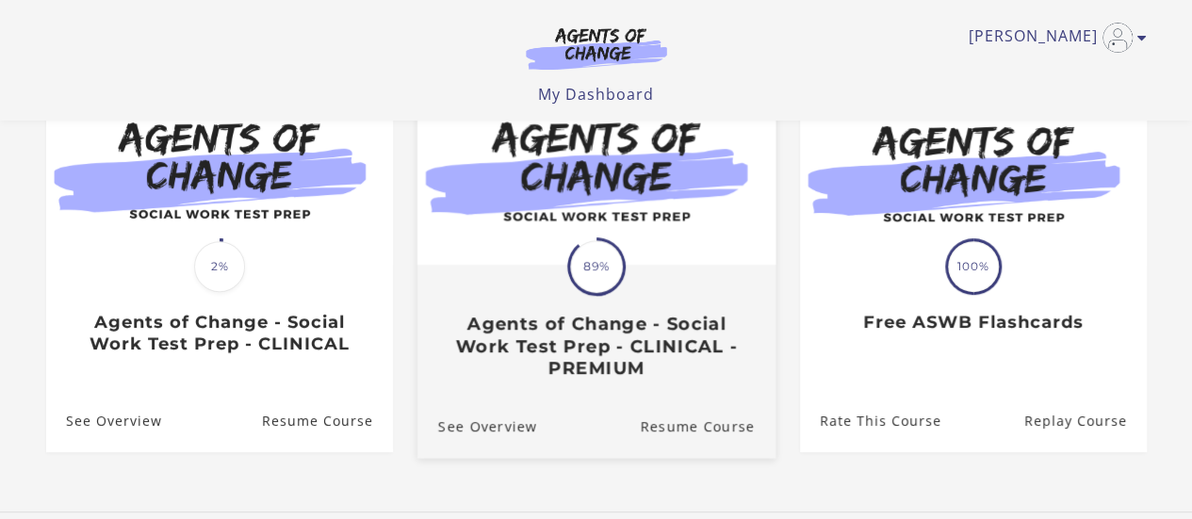
click at [640, 320] on h3 "Agents of Change - Social Work Test Prep - CLINICAL - PREMIUM" at bounding box center [595, 346] width 317 height 66
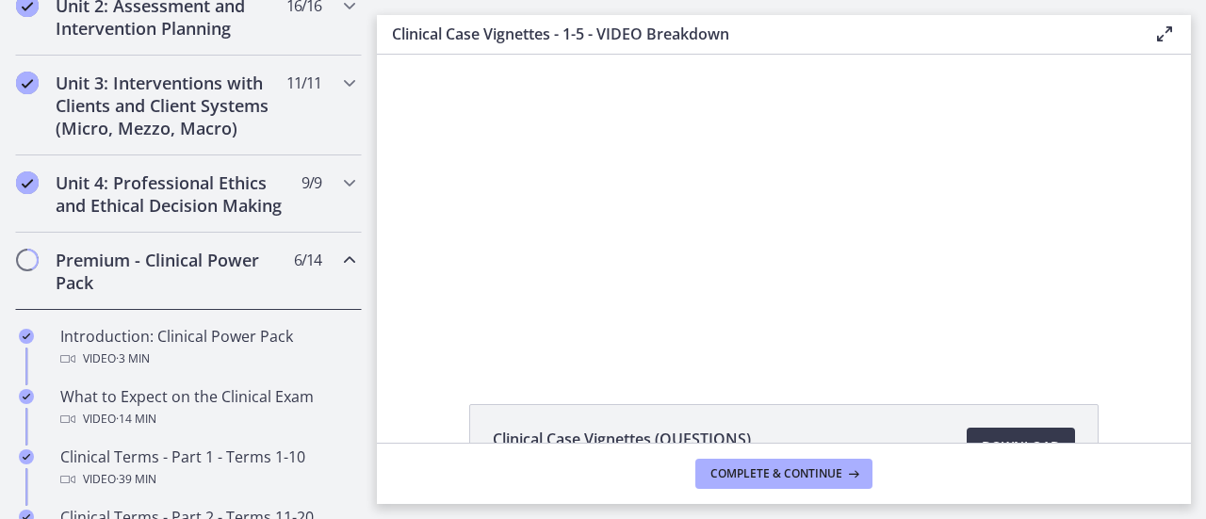
scroll to position [697, 0]
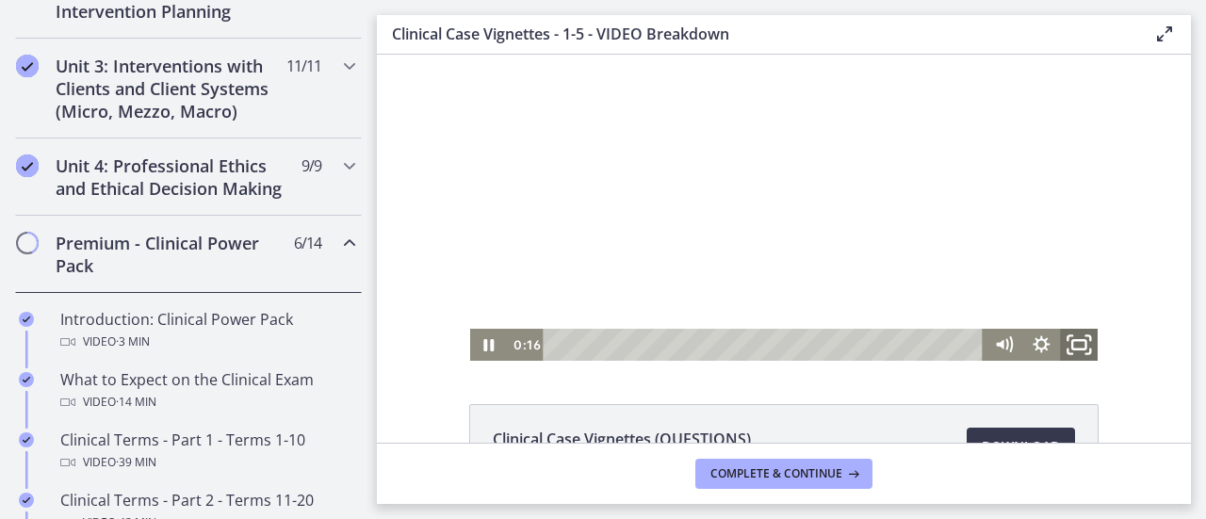
click at [1079, 344] on icon "Fullscreen" at bounding box center [1079, 345] width 45 height 39
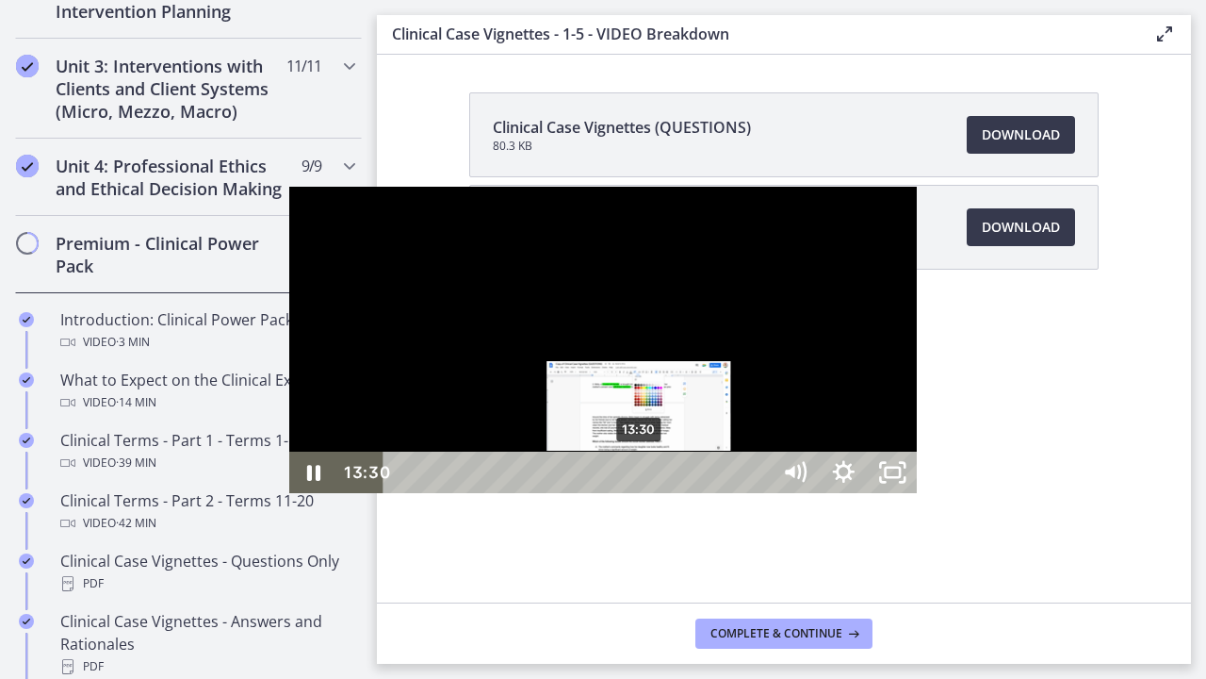
click at [401, 493] on div "13:30" at bounding box center [579, 471] width 357 height 41
click at [401, 493] on div "14:02" at bounding box center [579, 471] width 357 height 41
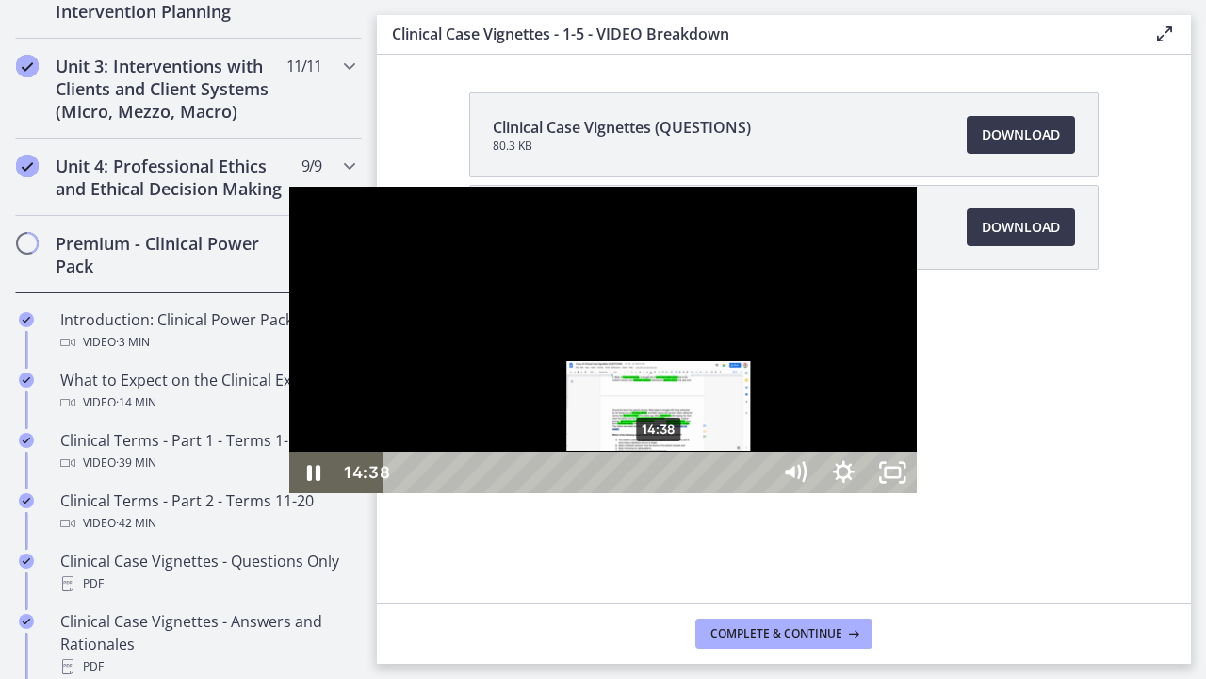
click at [401, 493] on div "14:38" at bounding box center [579, 471] width 357 height 41
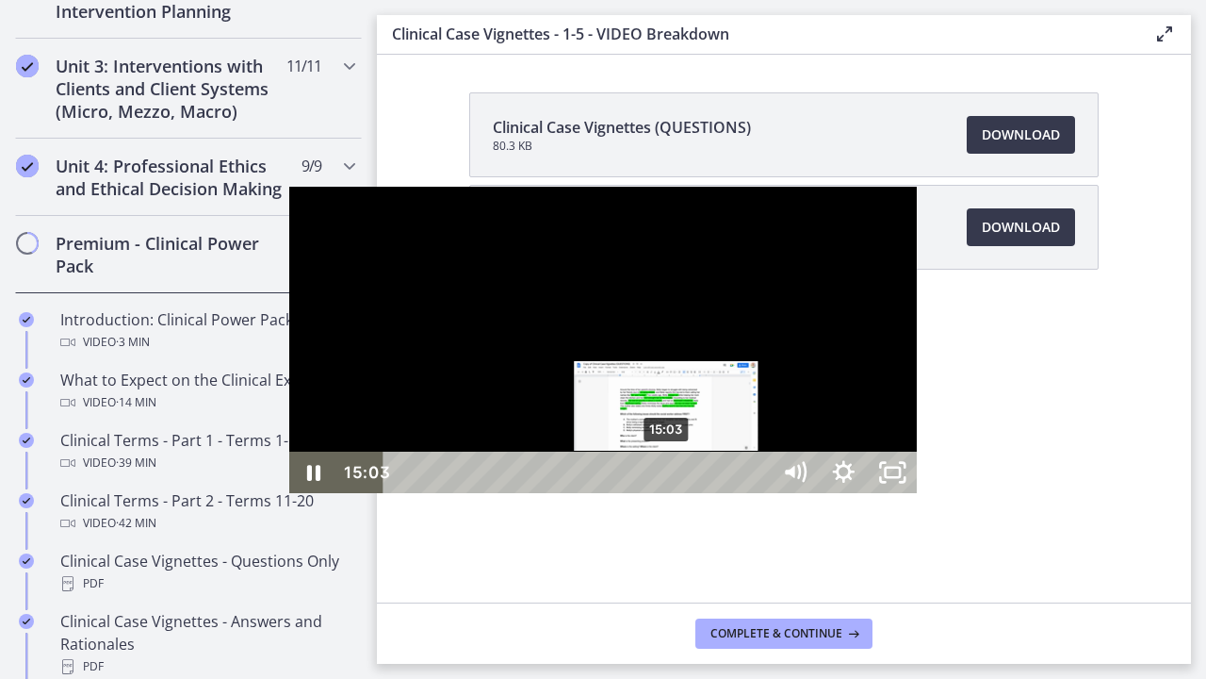
click at [401, 493] on div "15:03" at bounding box center [579, 471] width 357 height 41
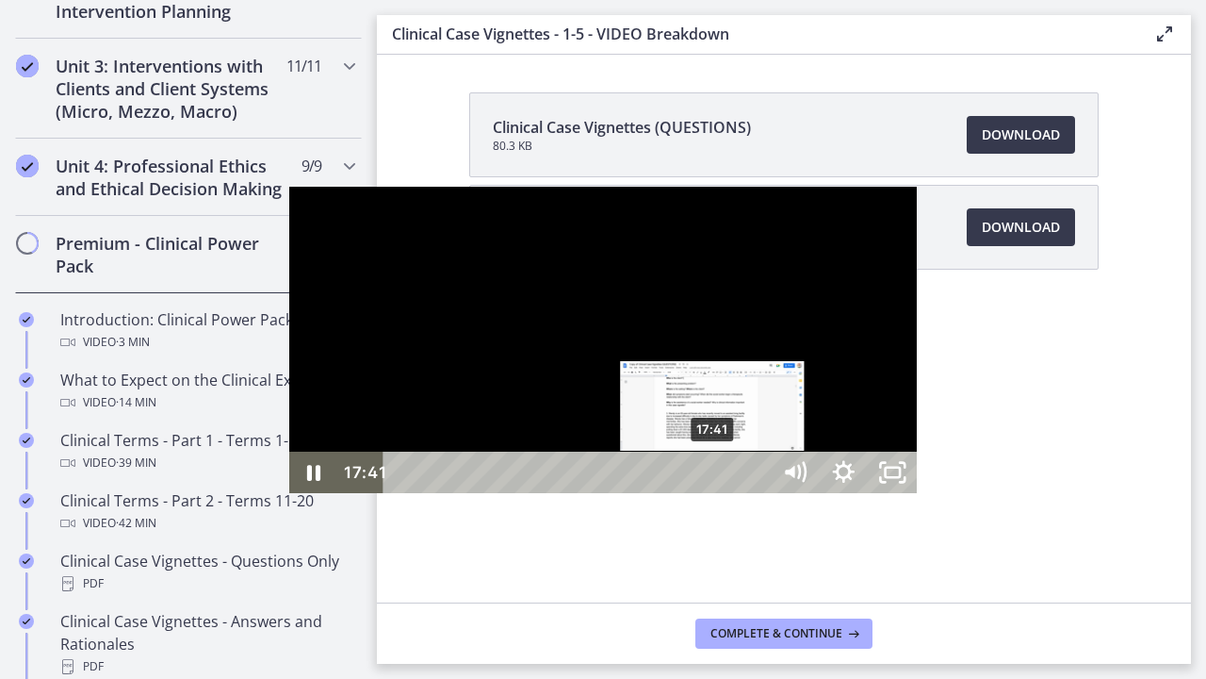
click at [426, 493] on div "17:41" at bounding box center [579, 471] width 357 height 41
click at [706, 479] on div "Playbar" at bounding box center [713, 472] width 14 height 14
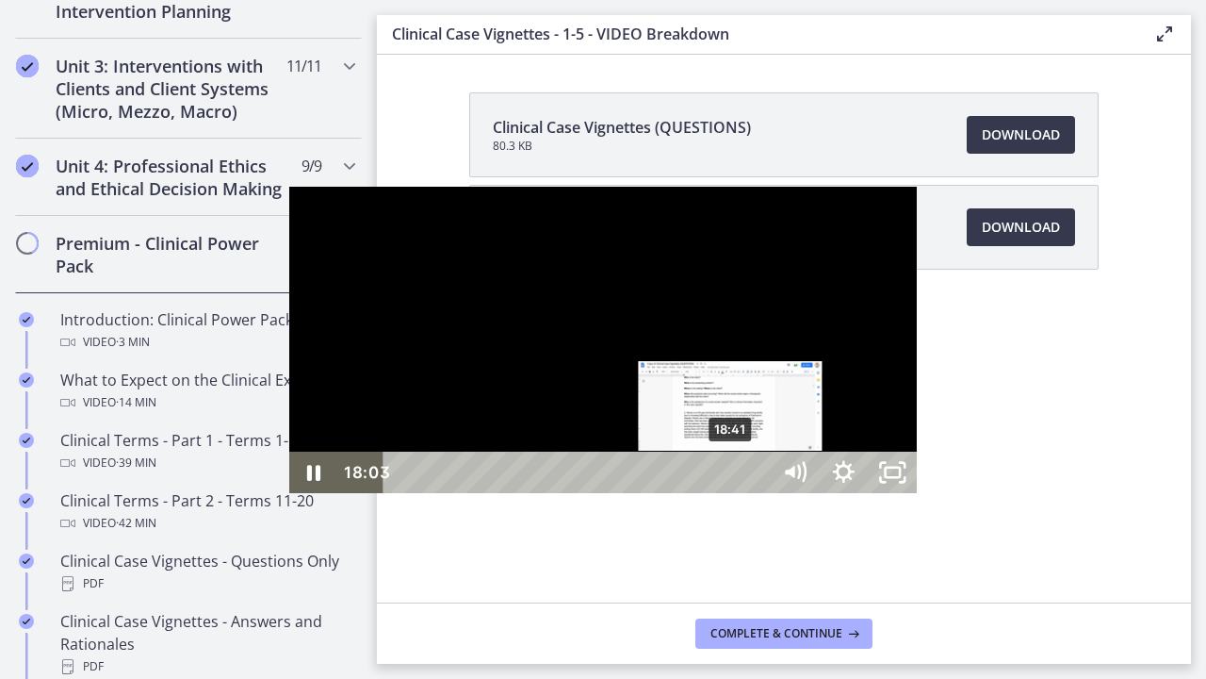
click at [444, 493] on div "18:41" at bounding box center [579, 471] width 357 height 41
click at [455, 493] on div "19:20" at bounding box center [579, 471] width 357 height 41
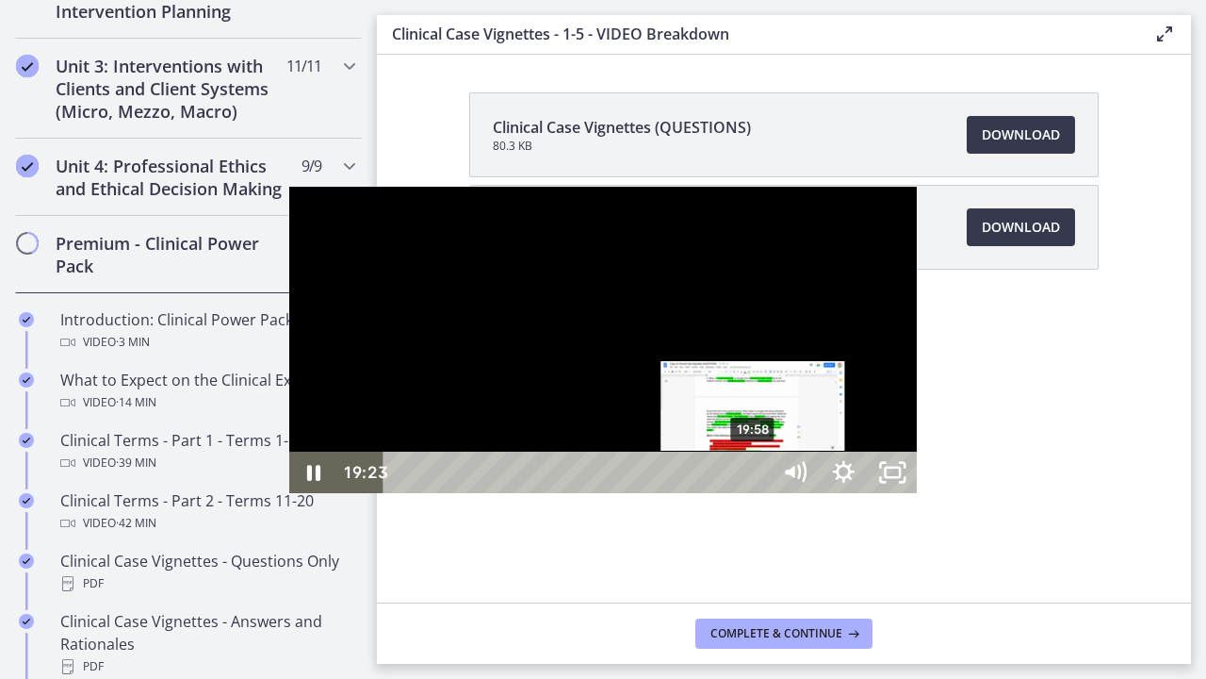
click at [467, 493] on div "19:58" at bounding box center [579, 471] width 357 height 41
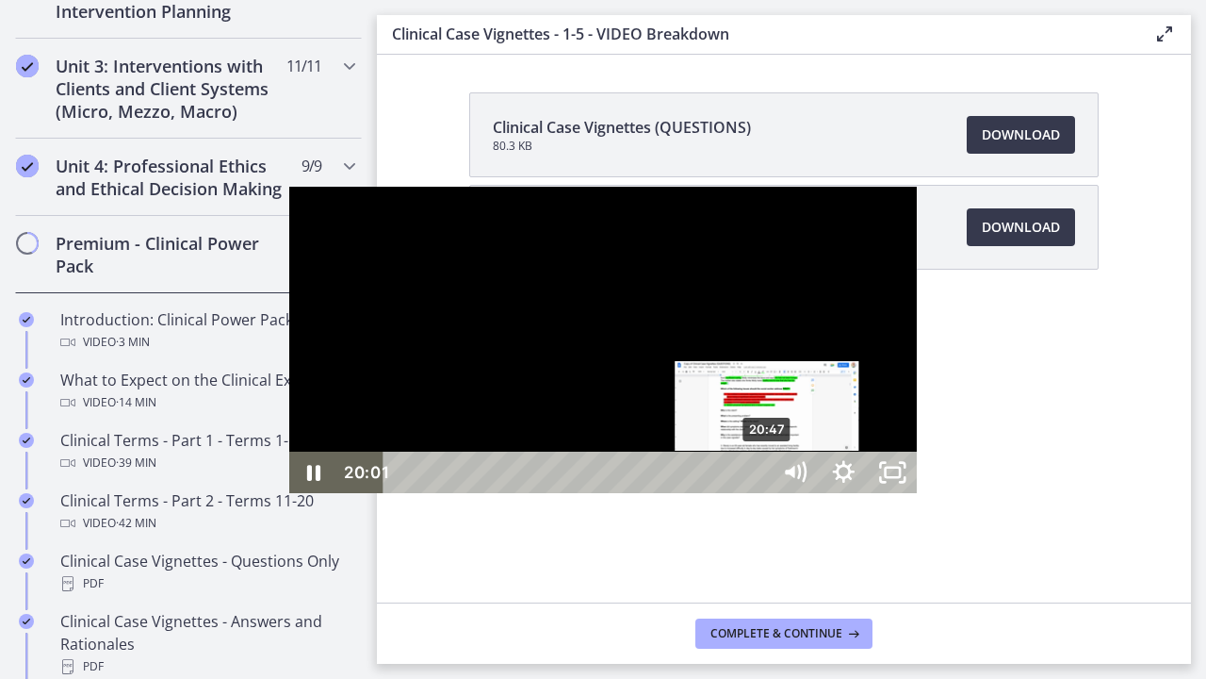
click at [481, 493] on div "20:47" at bounding box center [579, 471] width 357 height 41
click at [762, 479] on div "Playbar" at bounding box center [769, 472] width 14 height 14
click at [487, 493] on div "21:09" at bounding box center [579, 471] width 357 height 41
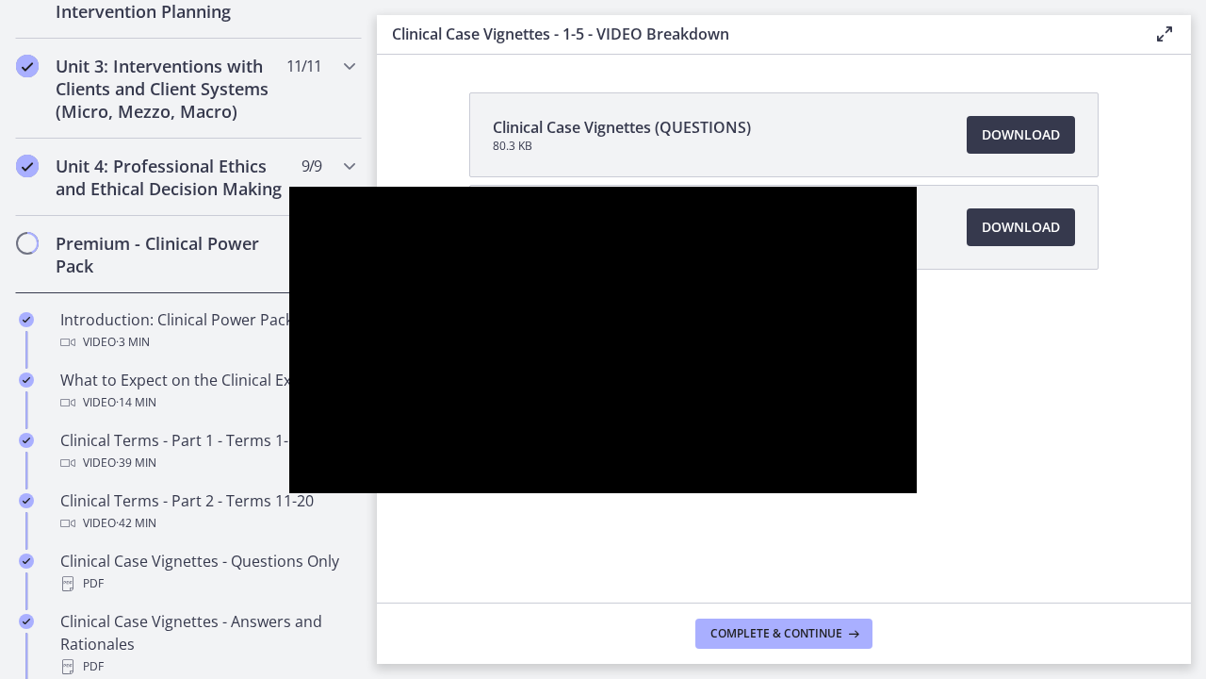
click at [918, 441] on div at bounding box center [603, 340] width 629 height 306
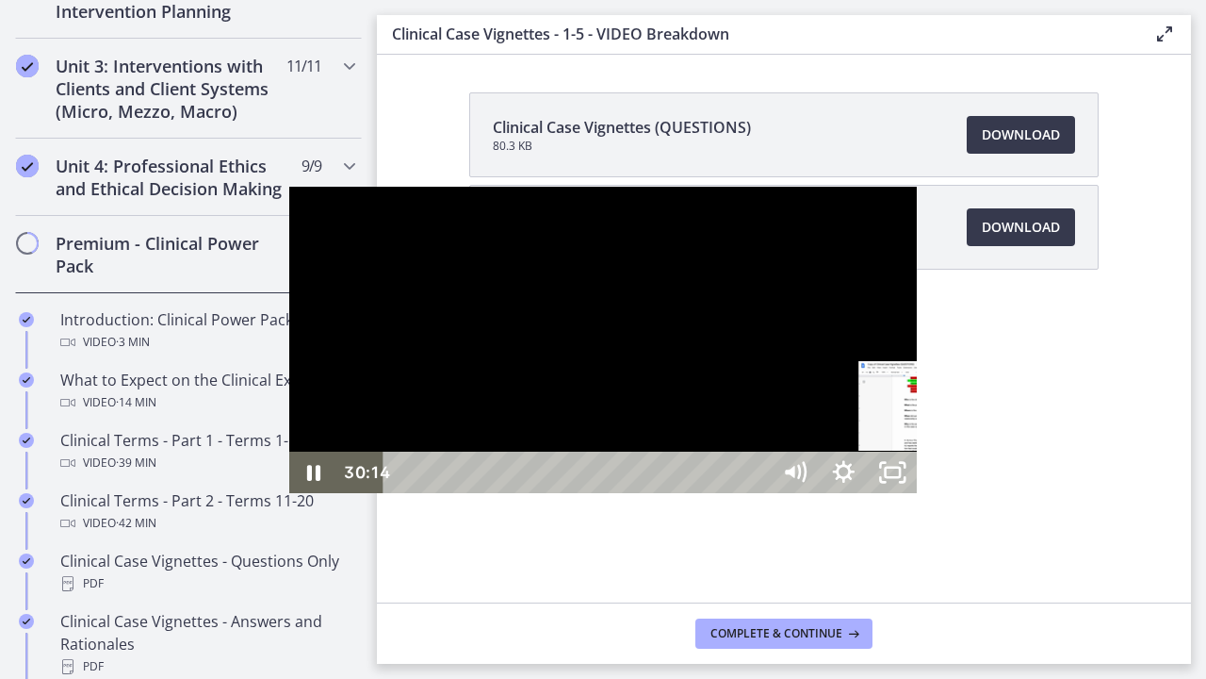
click at [665, 493] on div "31:15" at bounding box center [579, 471] width 357 height 41
click at [684, 493] on div "32:16" at bounding box center [579, 471] width 357 height 41
click at [709, 493] on div "33:43" at bounding box center [579, 471] width 357 height 41
click at [698, 493] on div "33:08" at bounding box center [579, 471] width 357 height 41
click at [709, 493] on div "33:43" at bounding box center [579, 471] width 357 height 41
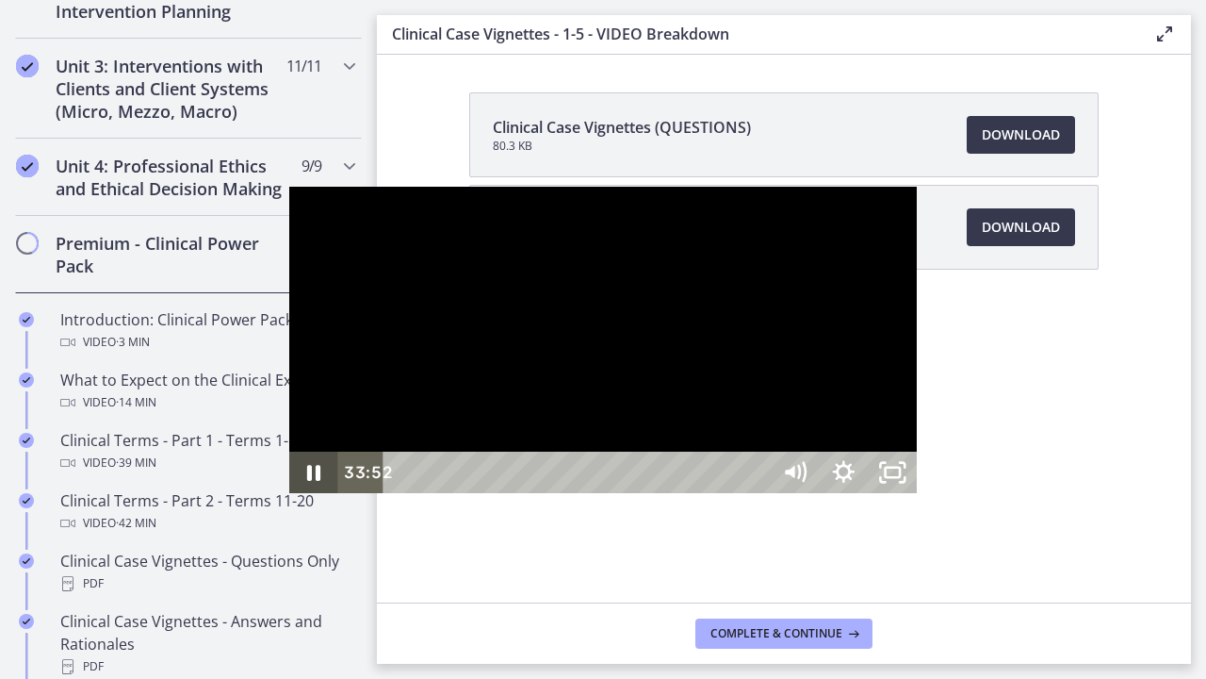
click at [289, 492] on icon "Pause" at bounding box center [313, 470] width 49 height 41
click at [309, 480] on icon "Play Video" at bounding box center [315, 471] width 12 height 17
click at [758, 493] on div "40:01" at bounding box center [579, 471] width 357 height 41
click at [758, 493] on div "40:53" at bounding box center [579, 471] width 357 height 41
click at [758, 493] on div "41:25" at bounding box center [579, 471] width 357 height 41
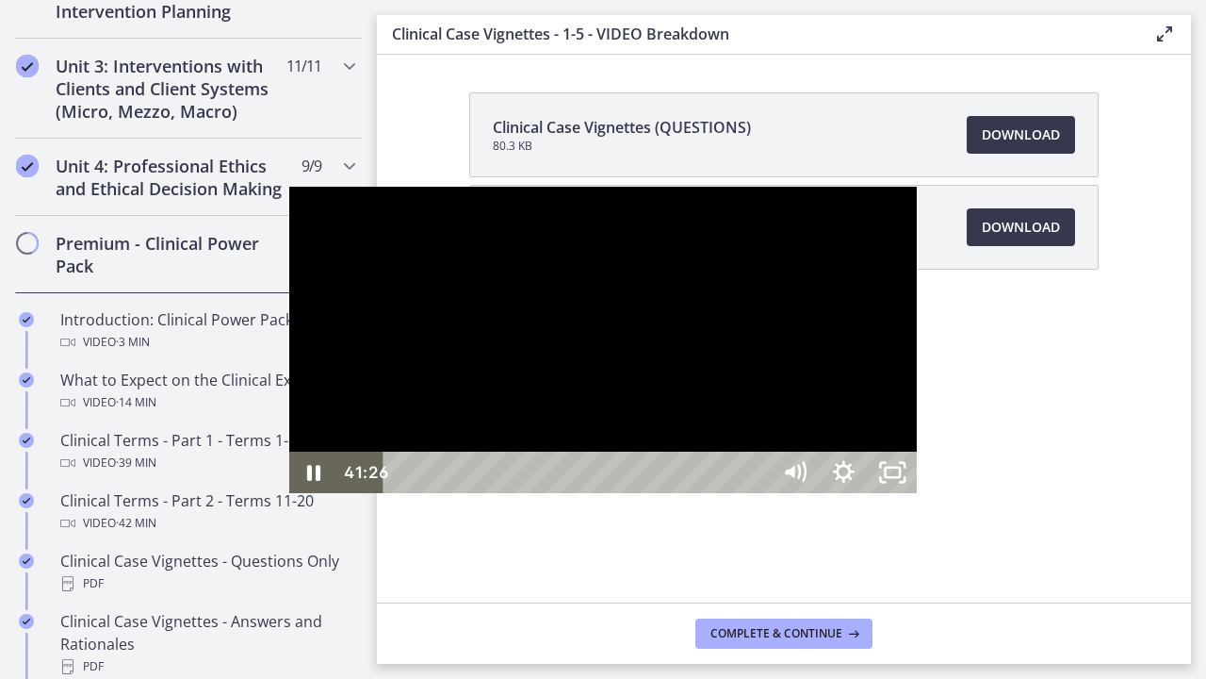
click at [758, 493] on div "42:03" at bounding box center [579, 471] width 357 height 41
click at [758, 493] on div "42:39" at bounding box center [579, 471] width 357 height 41
click at [758, 493] on div "43:14" at bounding box center [579, 471] width 357 height 41
click at [758, 493] on div "42:35" at bounding box center [579, 471] width 357 height 41
click at [758, 493] on div "43:07" at bounding box center [579, 471] width 357 height 41
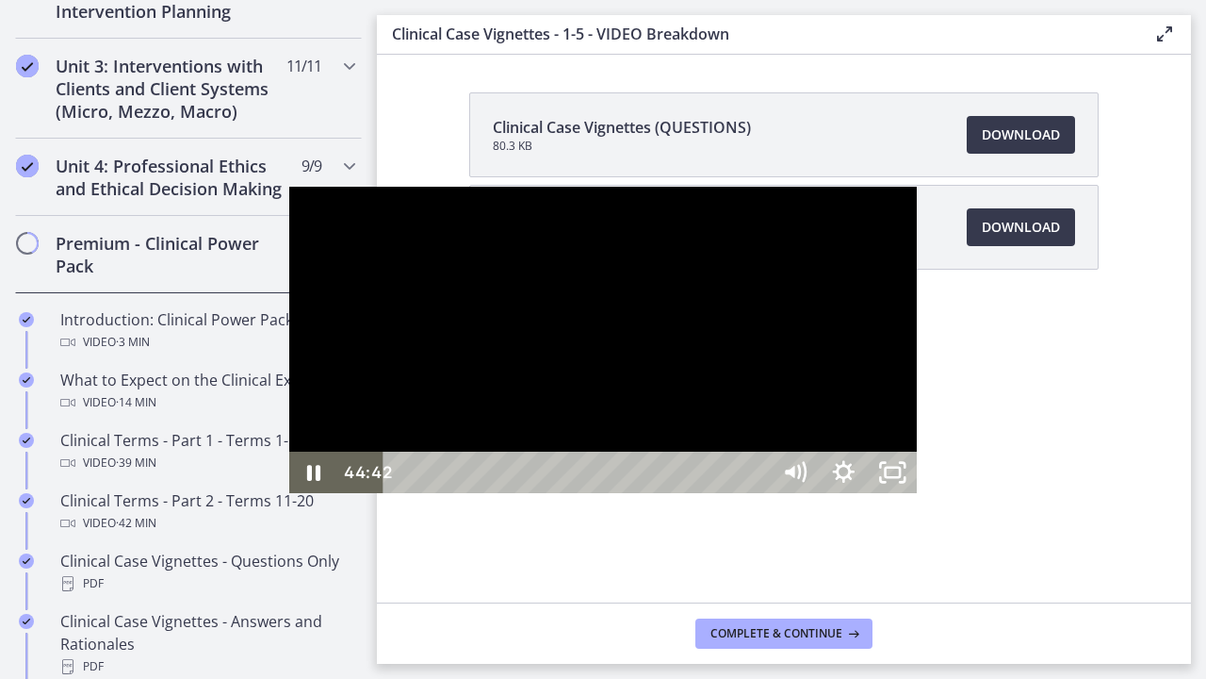
click at [758, 493] on div "45:16" at bounding box center [579, 471] width 357 height 41
click at [758, 493] on div "45:48" at bounding box center [579, 471] width 357 height 41
click at [758, 493] on div "46:29" at bounding box center [579, 471] width 357 height 41
click at [758, 493] on div "49:13" at bounding box center [579, 471] width 357 height 41
click at [758, 493] on div "50:17" at bounding box center [579, 471] width 357 height 41
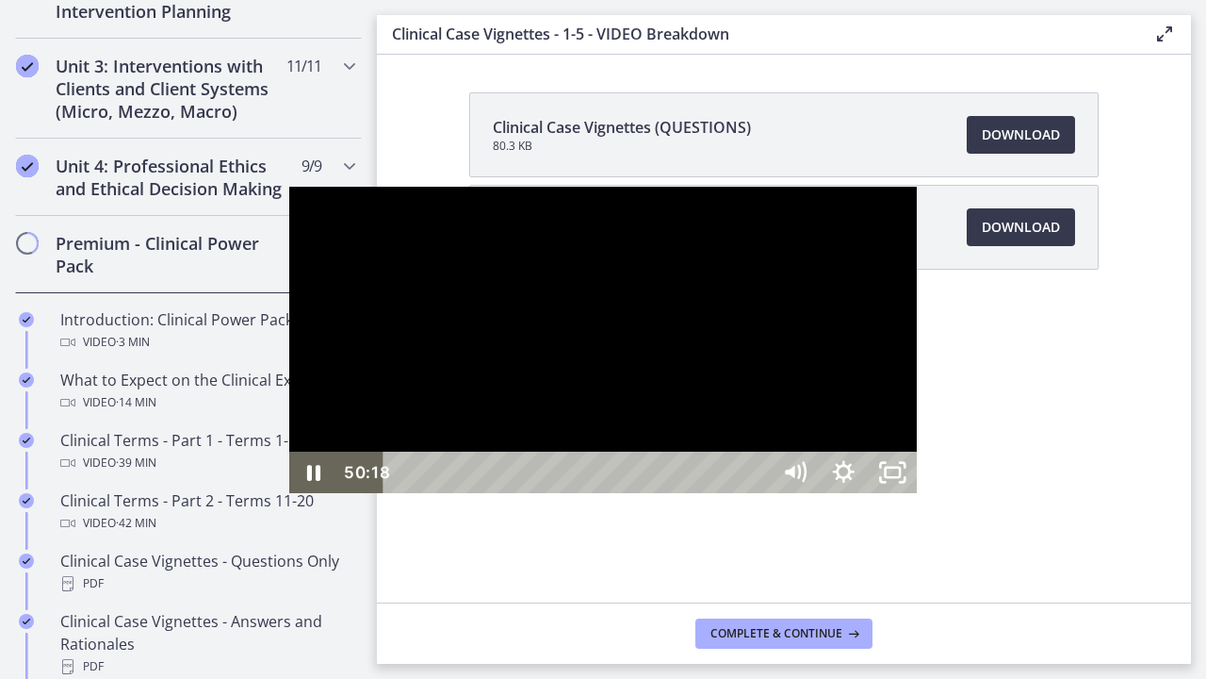
click at [758, 493] on div "51:41" at bounding box center [579, 471] width 357 height 41
click at [758, 493] on div "52:03" at bounding box center [579, 471] width 357 height 41
click at [758, 493] on div "52:19" at bounding box center [579, 471] width 357 height 41
click at [758, 493] on div "52:45" at bounding box center [579, 471] width 357 height 41
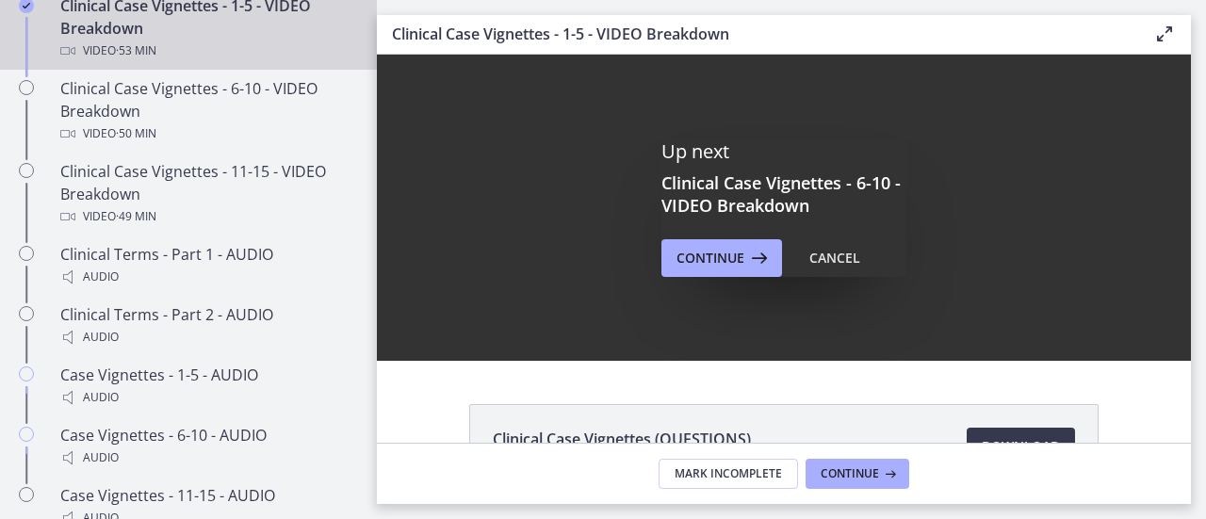
scroll to position [1397, 0]
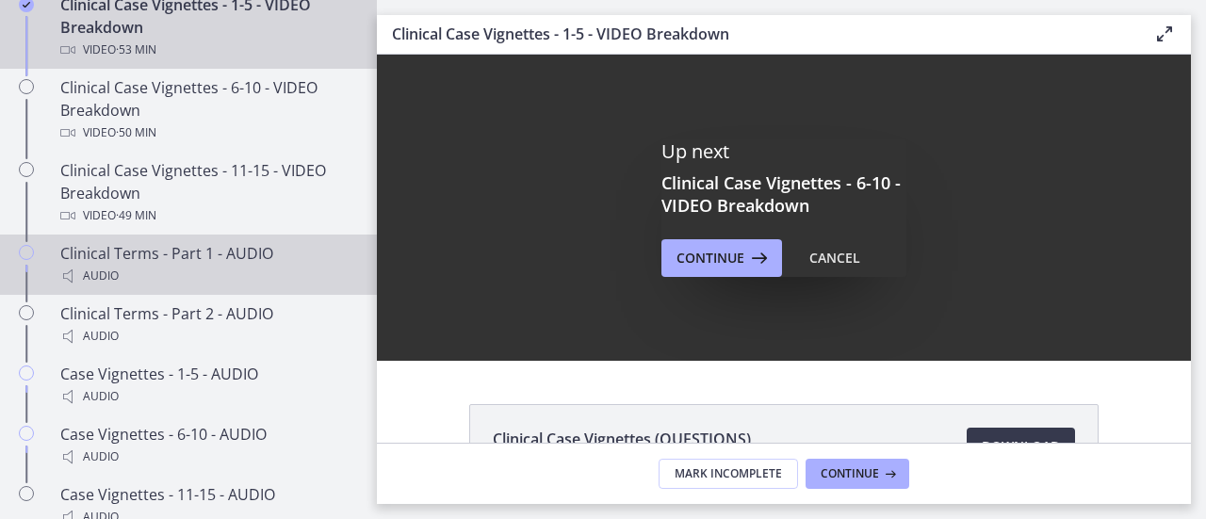
click at [178, 282] on div "Clinical Terms - Part 1 - AUDIO Audio" at bounding box center [207, 264] width 294 height 45
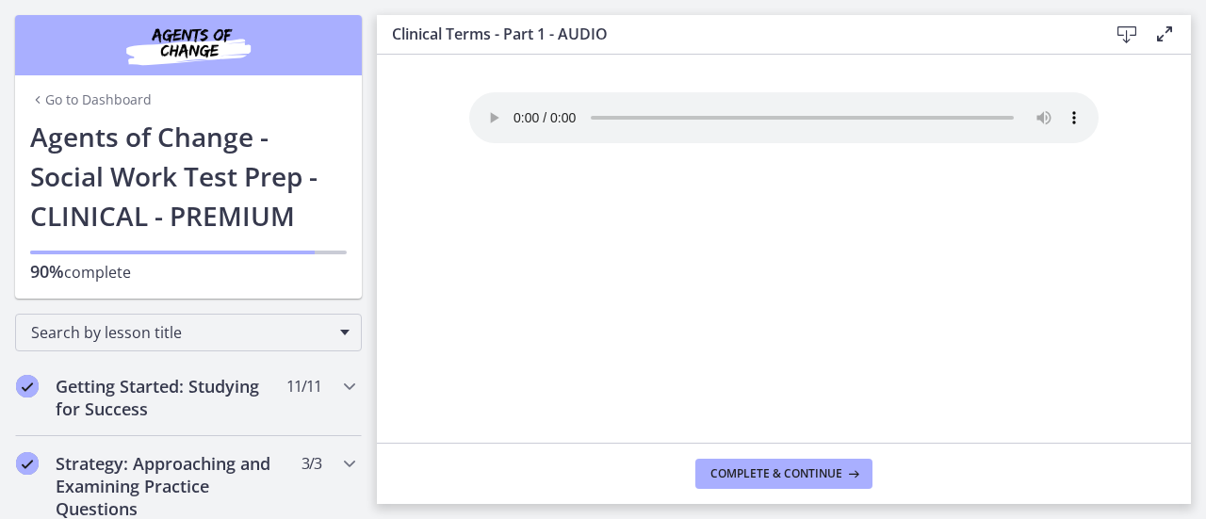
click at [682, 316] on div "Your browser doesn't support the audio element. Download it here" at bounding box center [784, 267] width 660 height 351
